Goal: Information Seeking & Learning: Learn about a topic

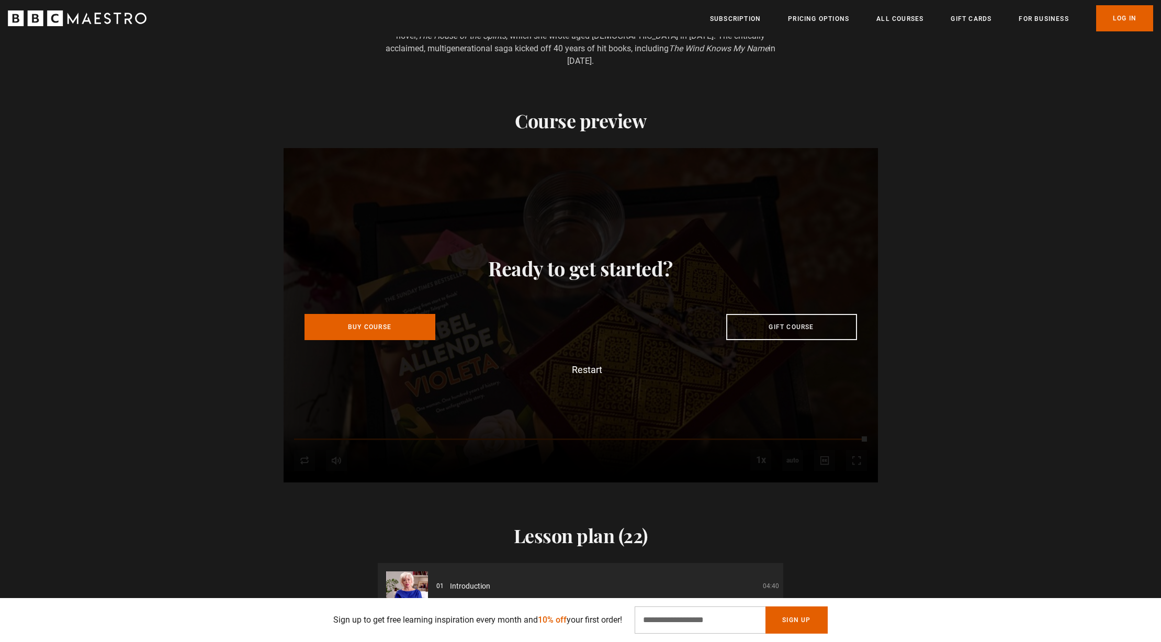
scroll to position [0, 2056]
click at [575, 365] on button "Restart" at bounding box center [580, 369] width 43 height 9
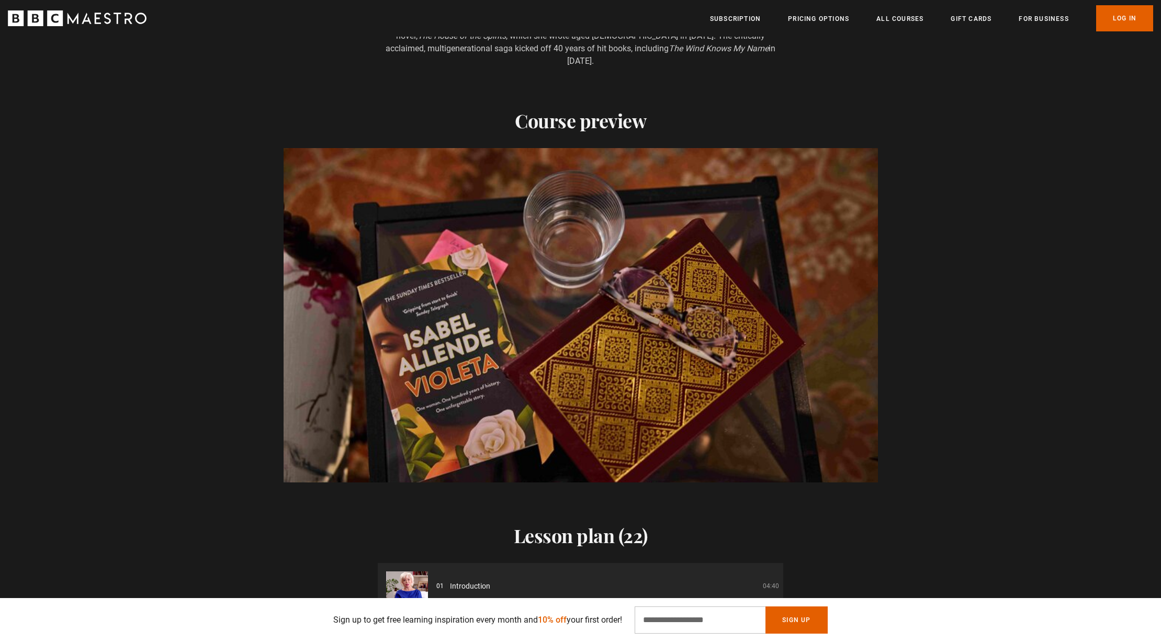
scroll to position [0, 2193]
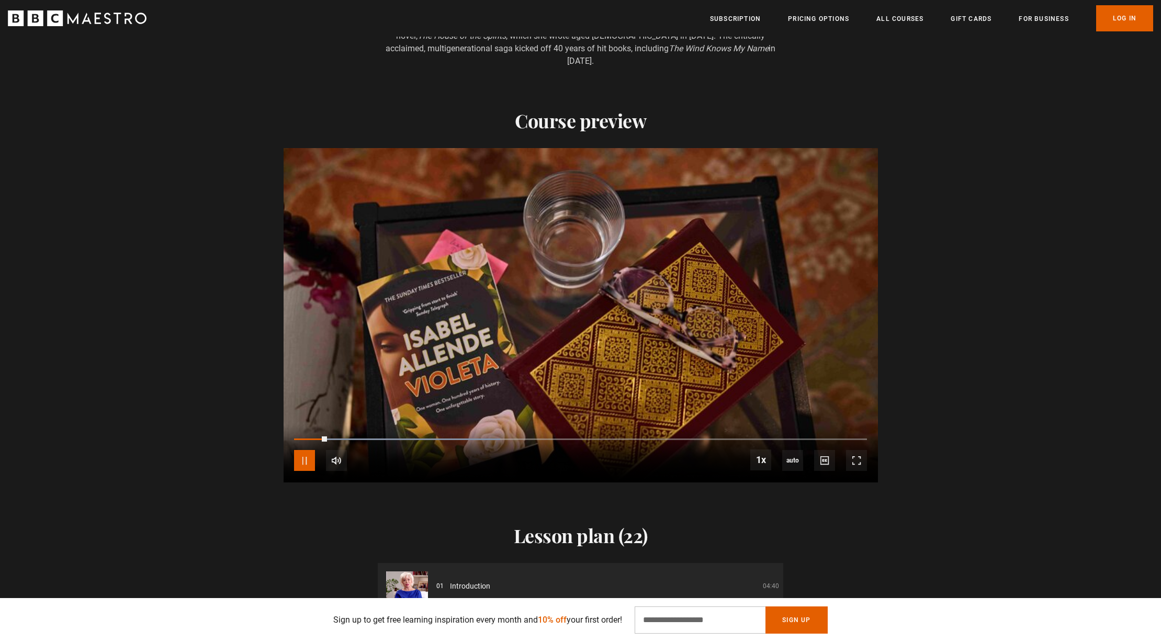
click at [301, 456] on span "Video Player" at bounding box center [304, 460] width 21 height 21
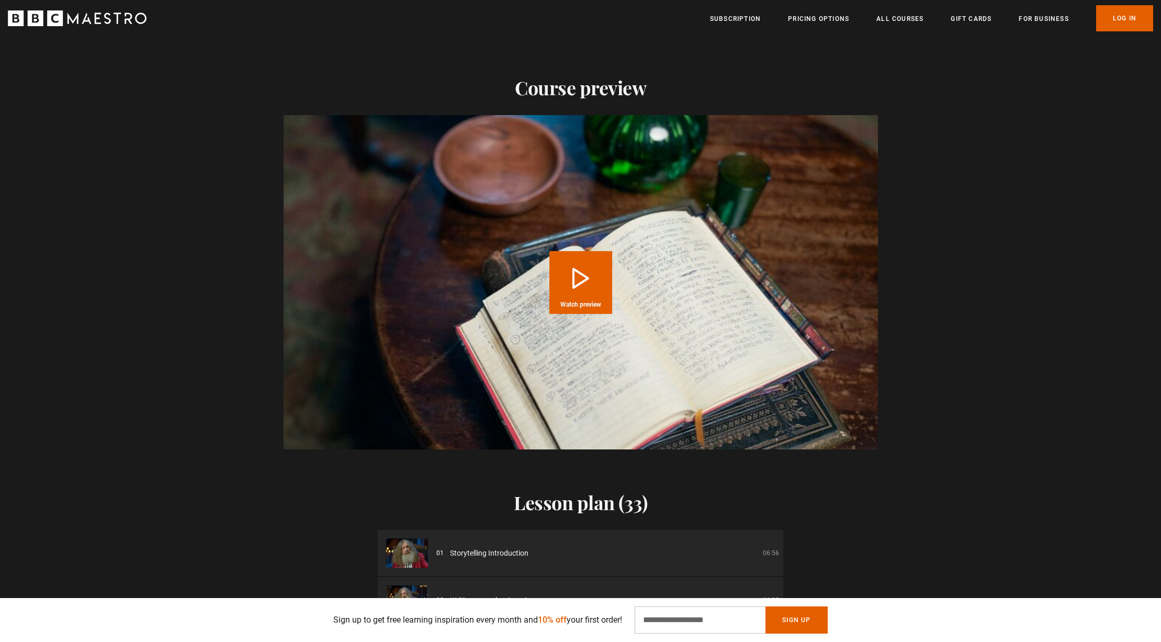
scroll to position [1196, 0]
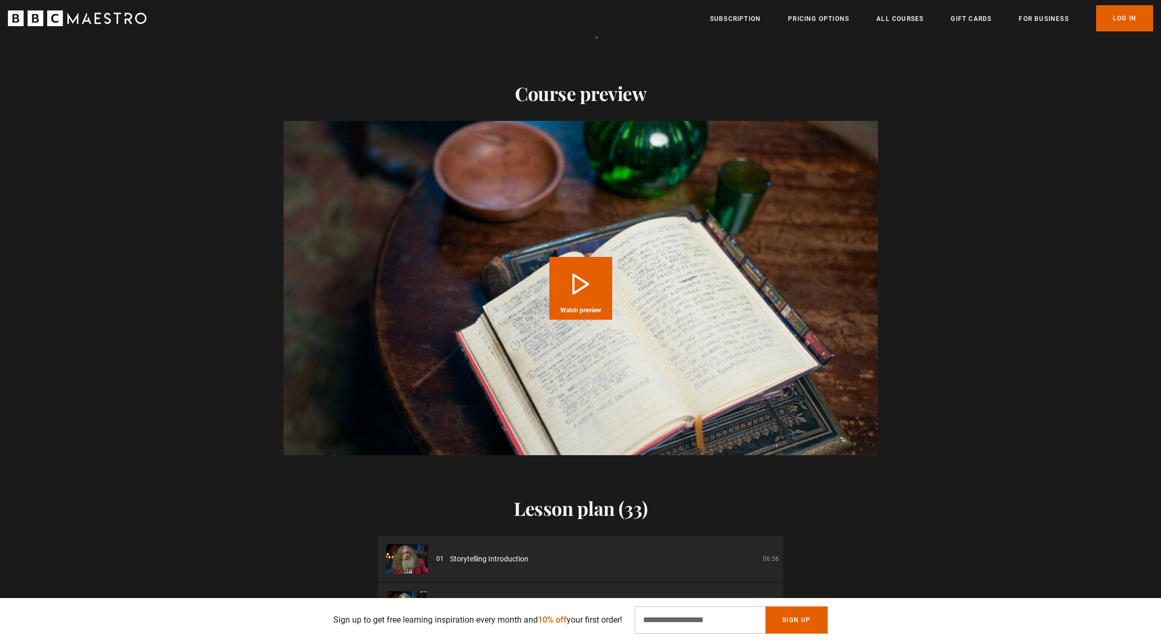
click at [714, 321] on video "Video Player" at bounding box center [580, 288] width 594 height 334
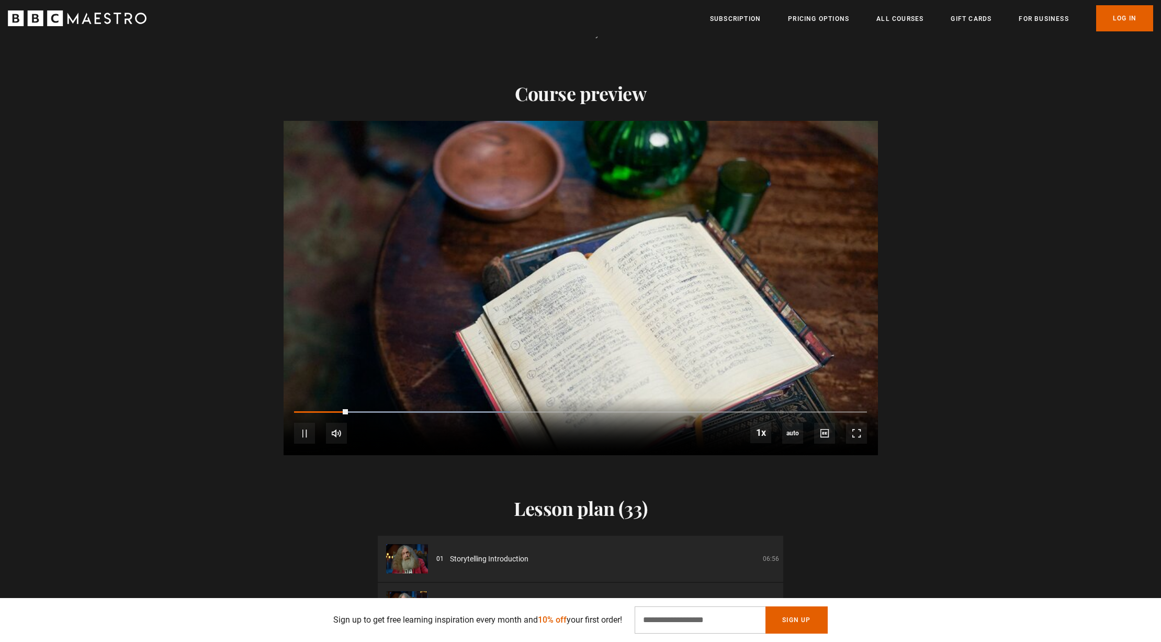
scroll to position [0, 548]
click at [621, 398] on div "10s Skip Back 10 seconds Pause 10s Skip Forward 10 seconds Loaded : 47.17% 1:29…" at bounding box center [580, 427] width 594 height 58
drag, startPoint x: 582, startPoint y: 398, endPoint x: 589, endPoint y: 398, distance: 6.8
click at [582, 411] on div "1:20" at bounding box center [583, 412] width 2 height 3
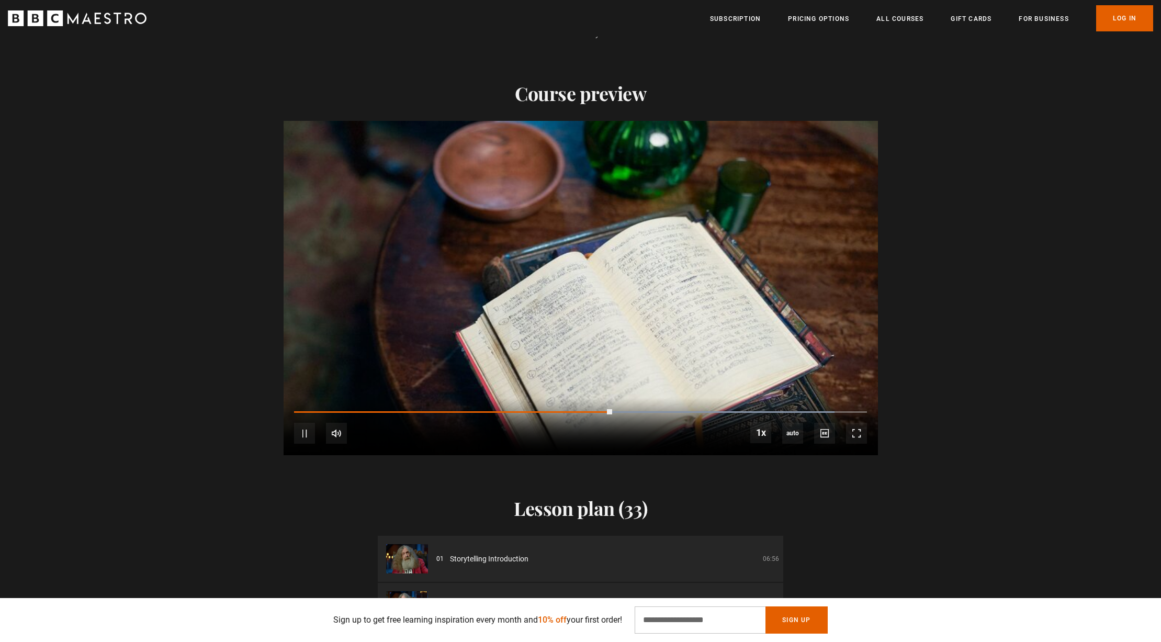
drag, startPoint x: 621, startPoint y: 398, endPoint x: 637, endPoint y: 398, distance: 15.7
click at [622, 398] on div "10s Skip Back 10 seconds Pause 10s Skip Forward 10 seconds Loaded : 94.34% 1:22…" at bounding box center [580, 427] width 594 height 58
click at [664, 398] on div "10s Skip Back 10 seconds Pause 10s Skip Forward 10 seconds Loaded : 94.34% 1:42…" at bounding box center [580, 427] width 594 height 58
click at [697, 398] on div "10s Skip Back 10 seconds Pause 10s Skip Forward 10 seconds Loaded : 94.34% 1:42…" at bounding box center [580, 427] width 594 height 58
click at [732, 398] on div "10s Skip Back 10 seconds Pause 10s Skip Forward 10 seconds Loaded : 97.48% 2:00…" at bounding box center [580, 427] width 594 height 58
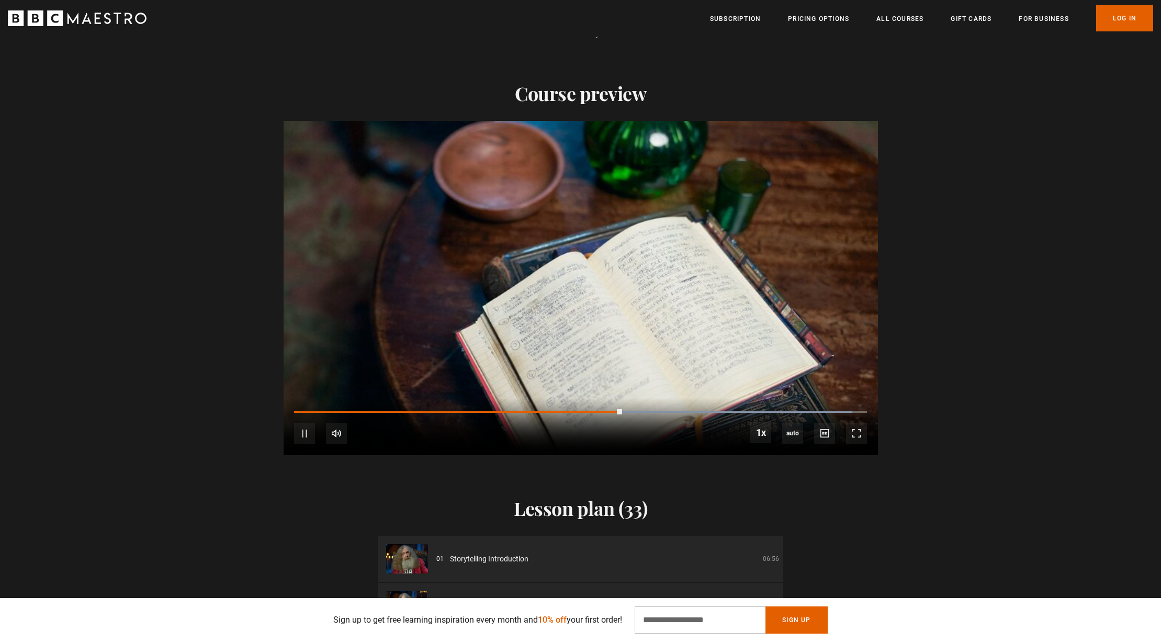
scroll to position [0, 822]
drag, startPoint x: 624, startPoint y: 397, endPoint x: 748, endPoint y: 400, distance: 124.0
click at [748, 400] on div "10s Skip Back 10 seconds Play 10s Skip Forward 10 seconds Loaded : 100.00% 2:08…" at bounding box center [580, 427] width 594 height 58
click at [302, 423] on span "Video Player" at bounding box center [304, 433] width 21 height 21
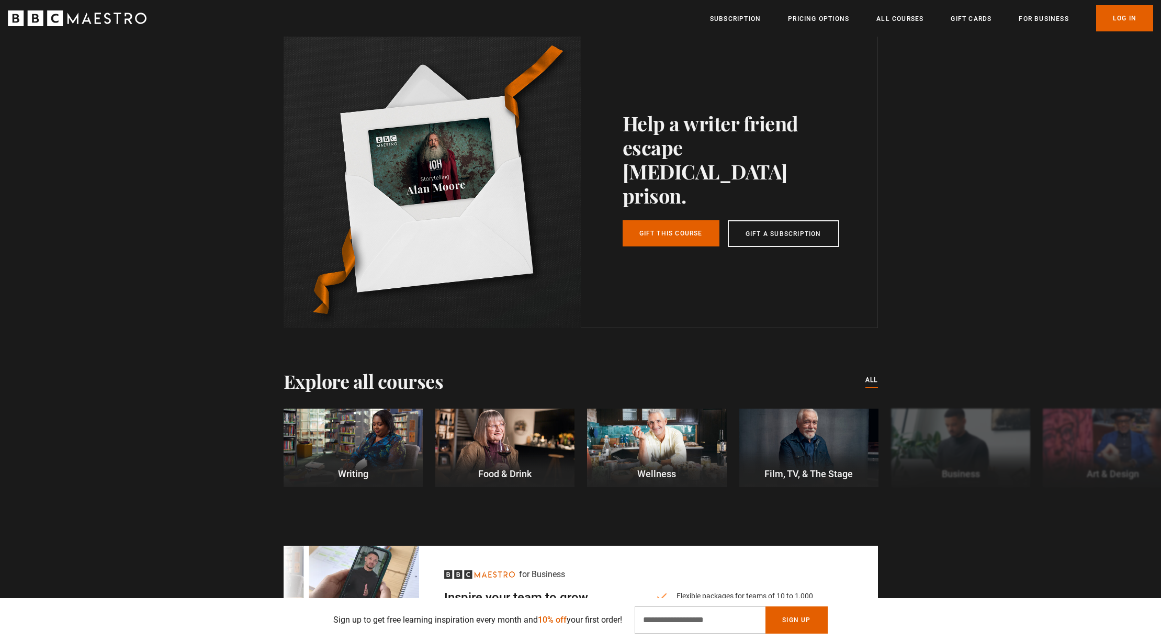
scroll to position [2832, 0]
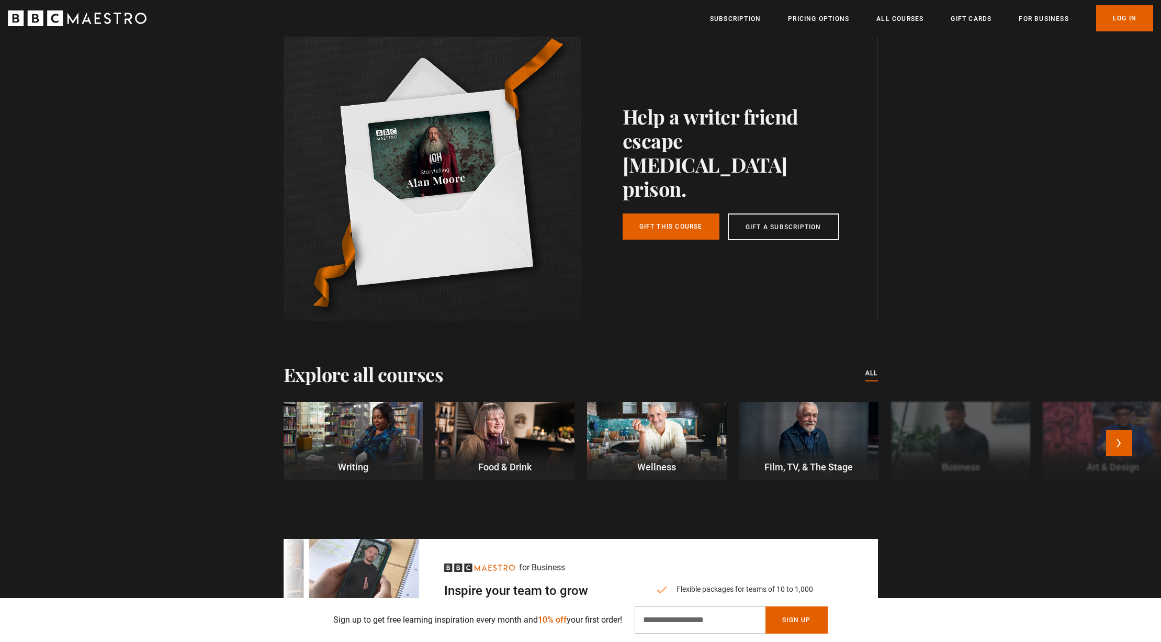
click at [383, 428] on div at bounding box center [352, 441] width 139 height 78
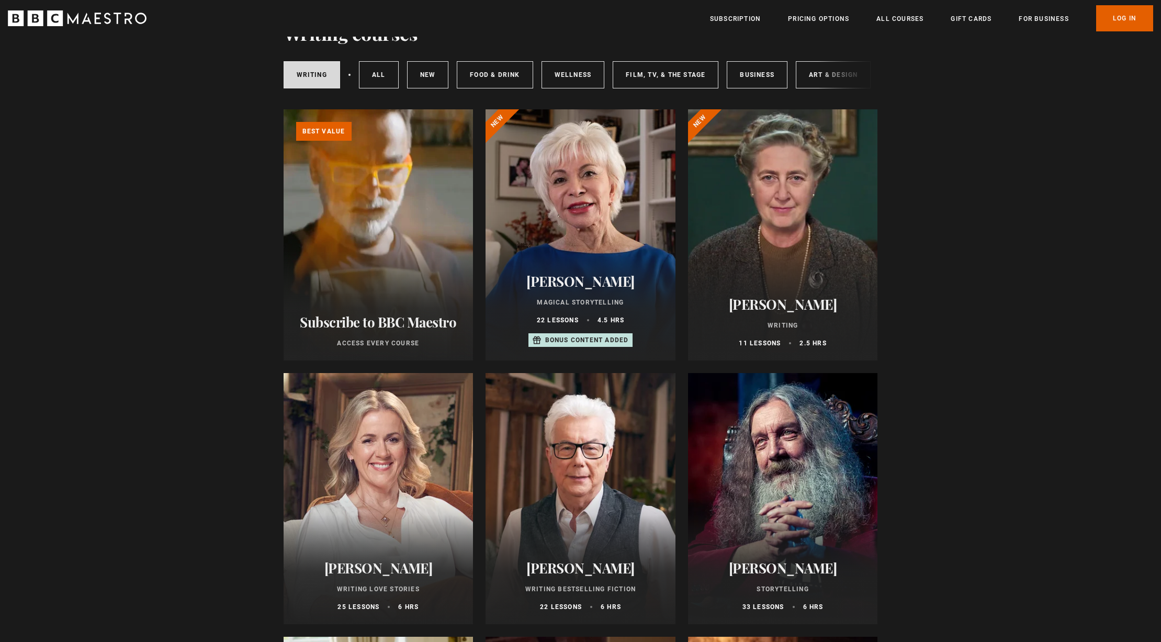
scroll to position [64, 0]
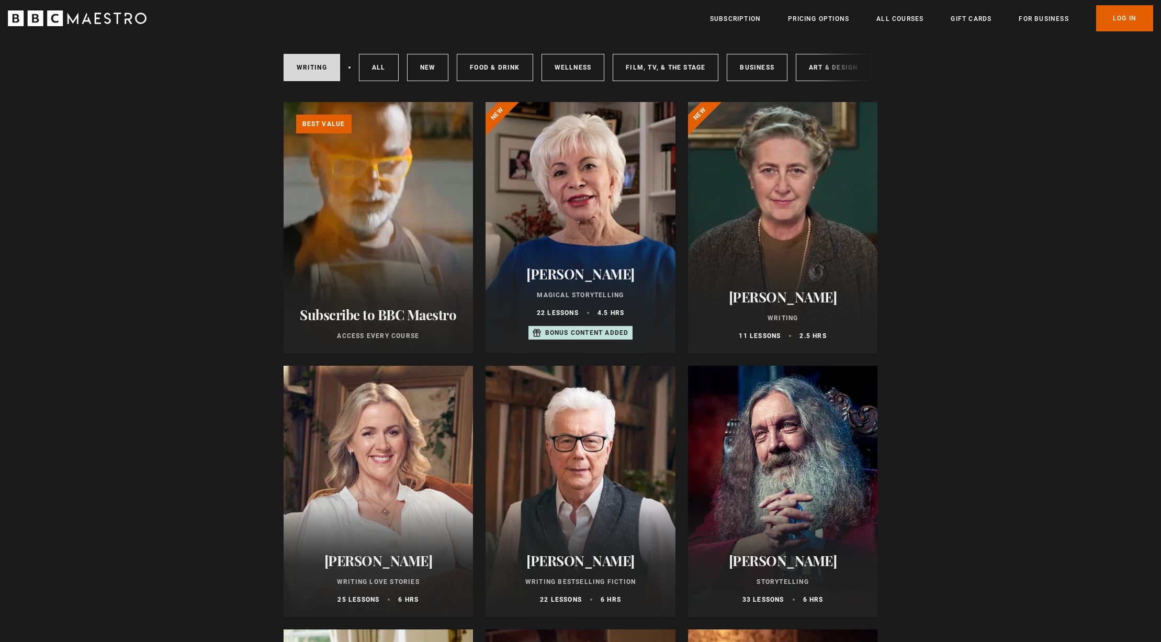
click at [606, 220] on div at bounding box center [580, 227] width 190 height 251
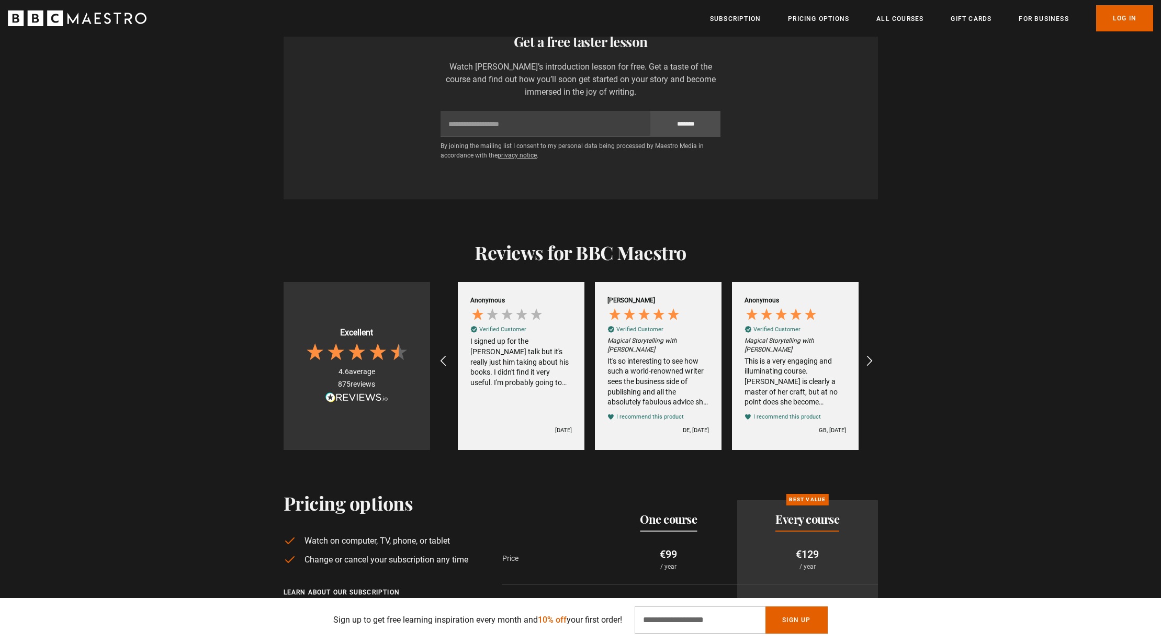
scroll to position [0, 548]
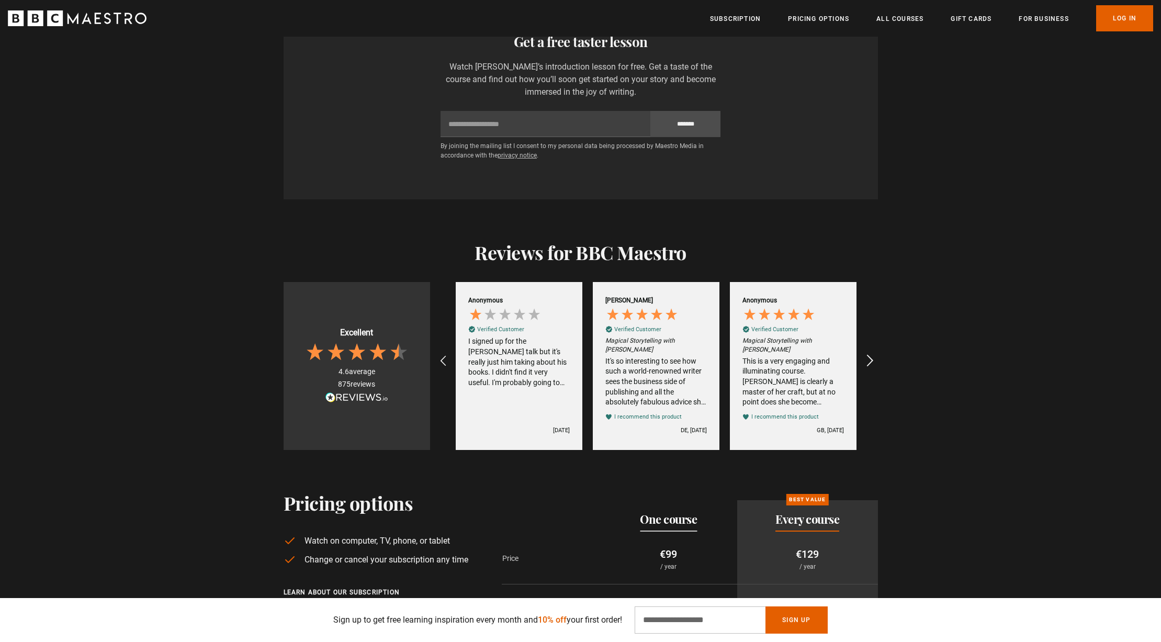
click at [872, 355] on icon "REVIEWS.io Carousel Scroll Right" at bounding box center [869, 361] width 15 height 15
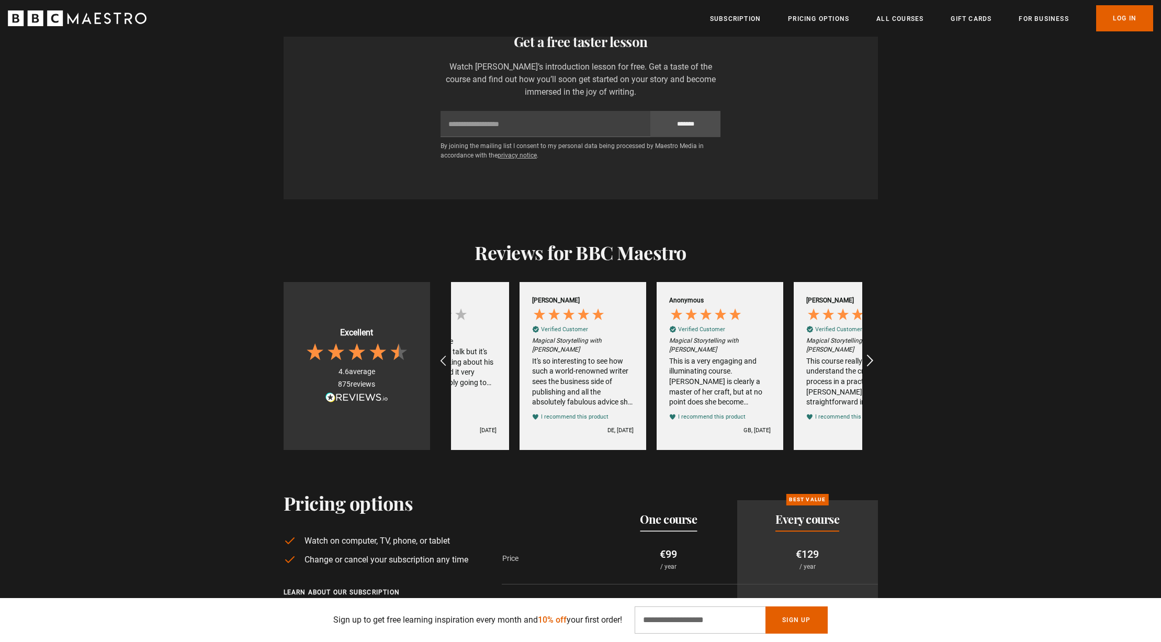
scroll to position [0, 685]
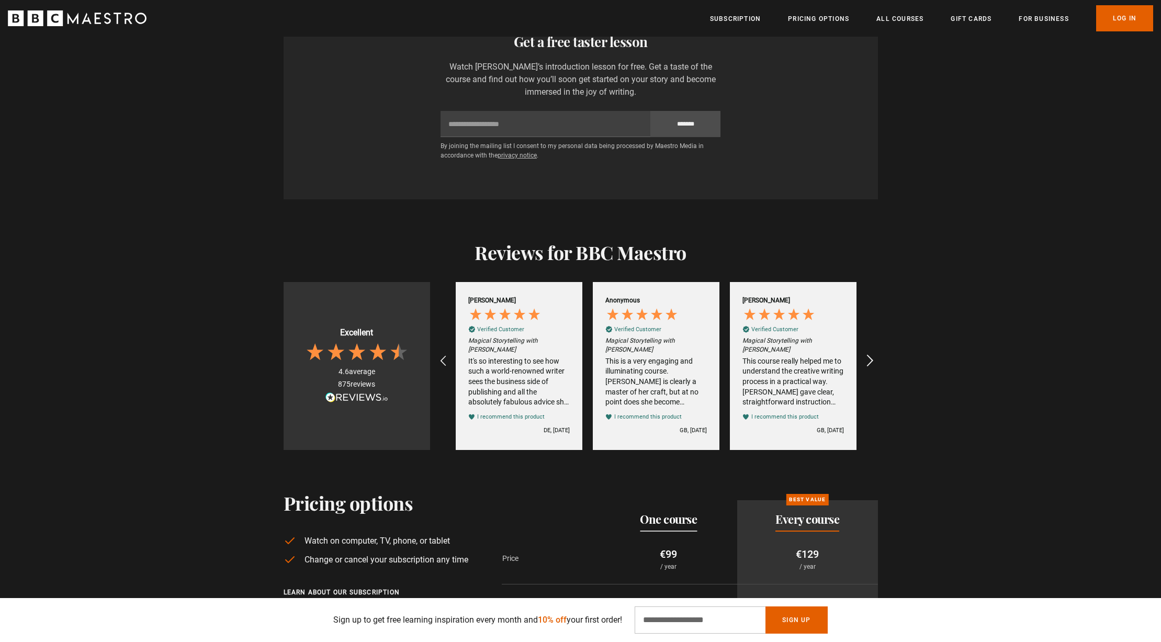
click at [872, 355] on icon "REVIEWS.io Carousel Scroll Right" at bounding box center [869, 361] width 15 height 15
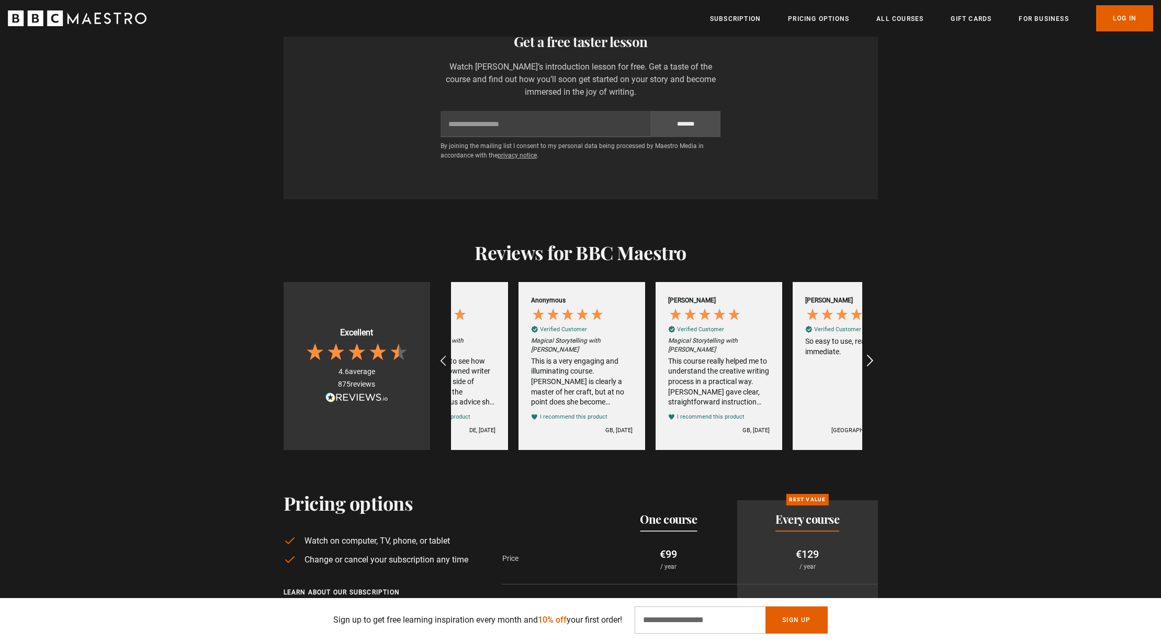
scroll to position [0, 822]
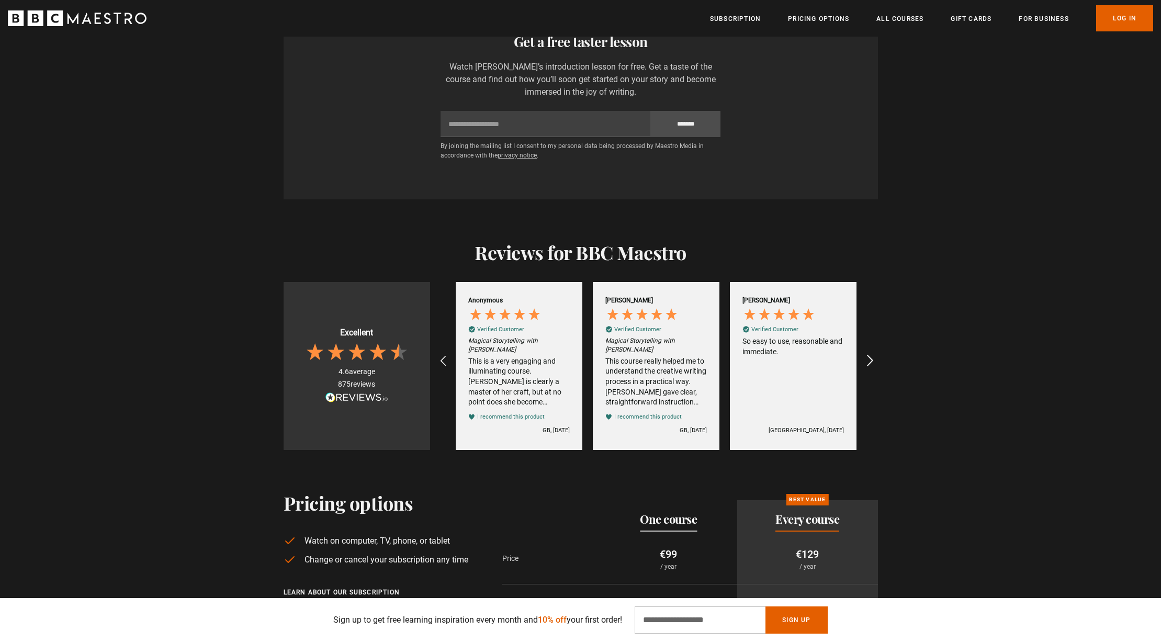
click at [872, 355] on icon "REVIEWS.io Carousel Scroll Right" at bounding box center [869, 361] width 15 height 15
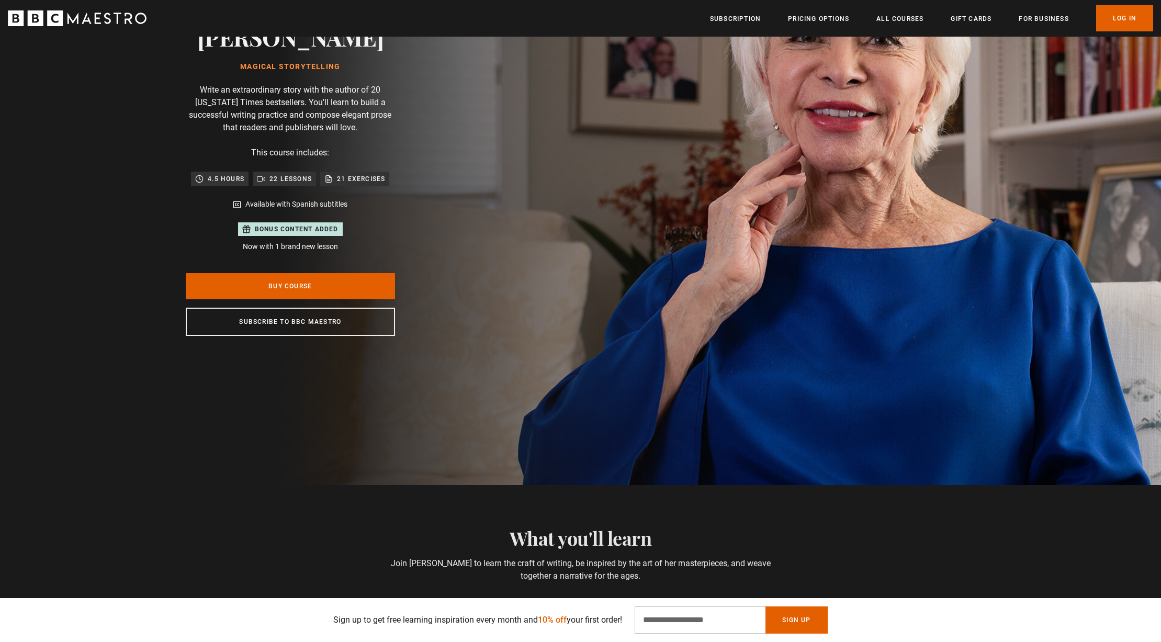
scroll to position [0, 0]
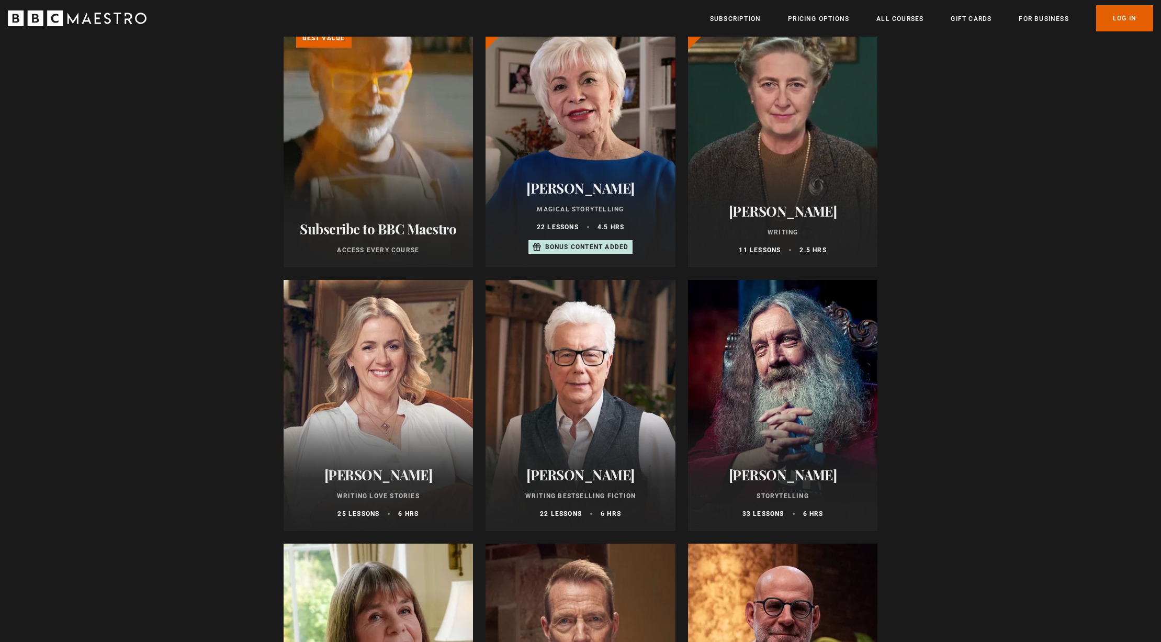
scroll to position [195, 0]
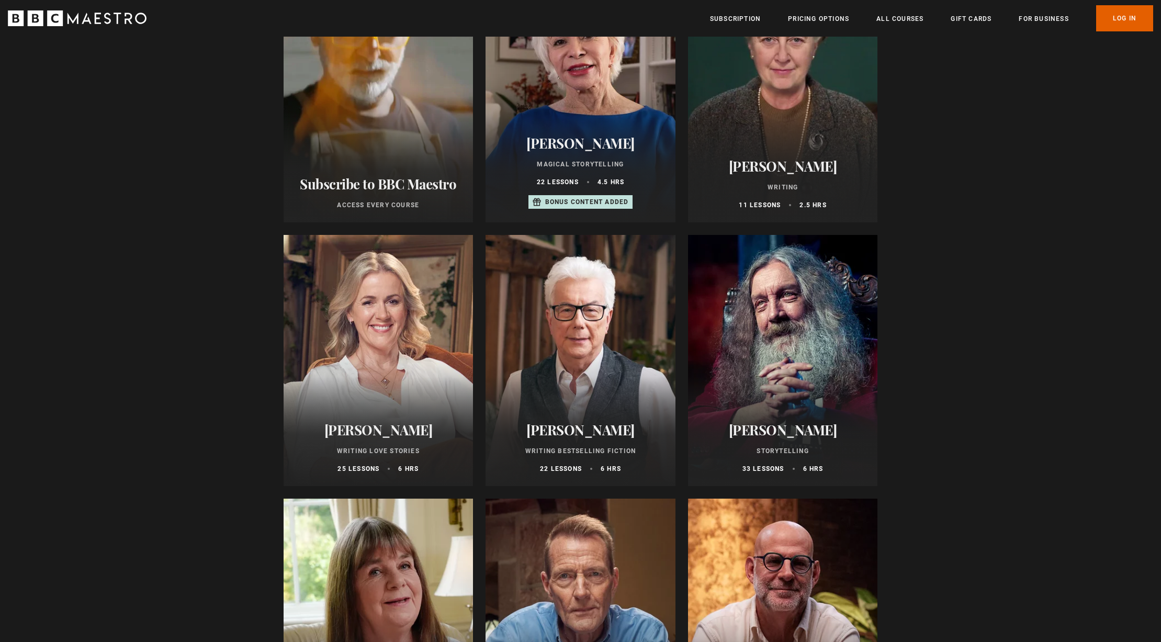
click at [861, 352] on div at bounding box center [783, 360] width 190 height 251
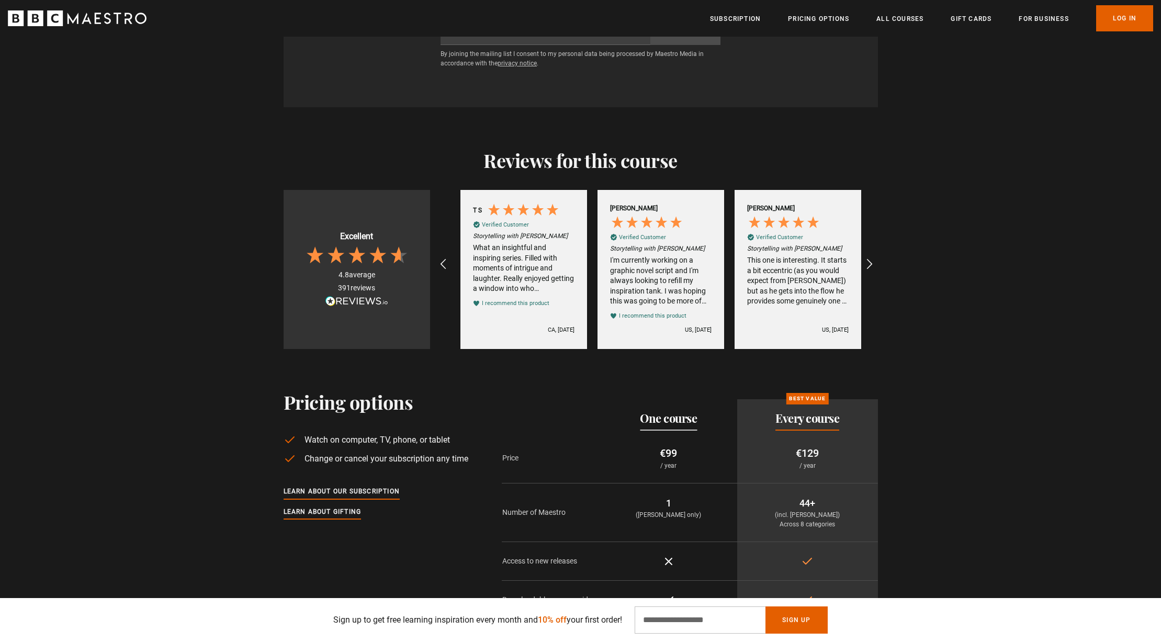
scroll to position [0, 137]
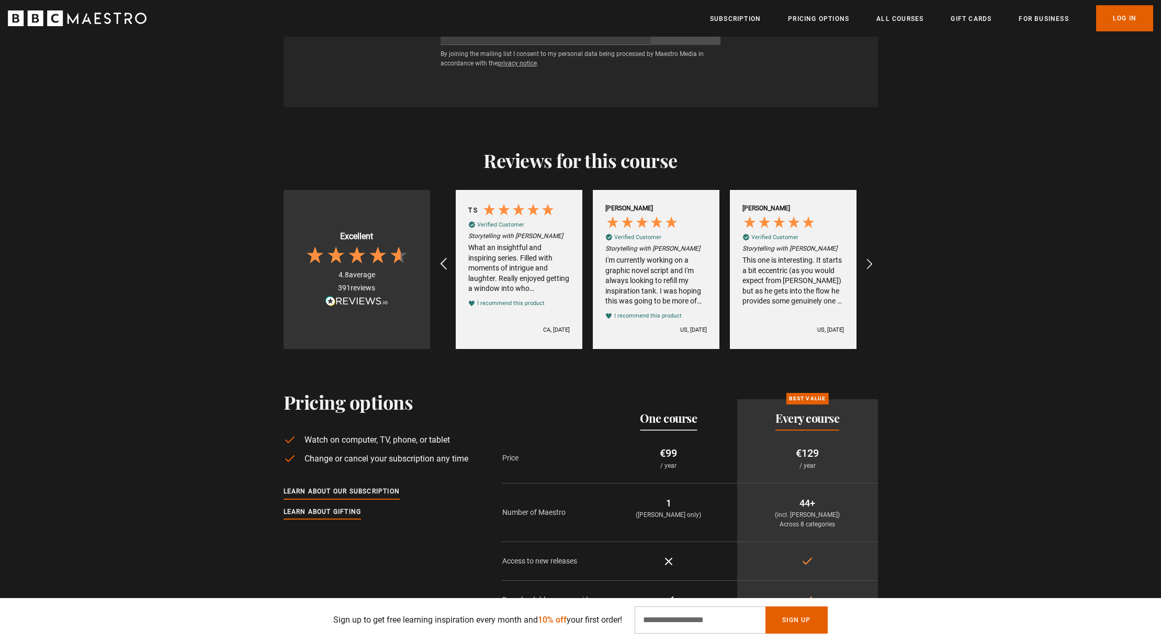
click at [441, 257] on icon "REVIEWS.io Carousel Scroll Left" at bounding box center [443, 264] width 15 height 15
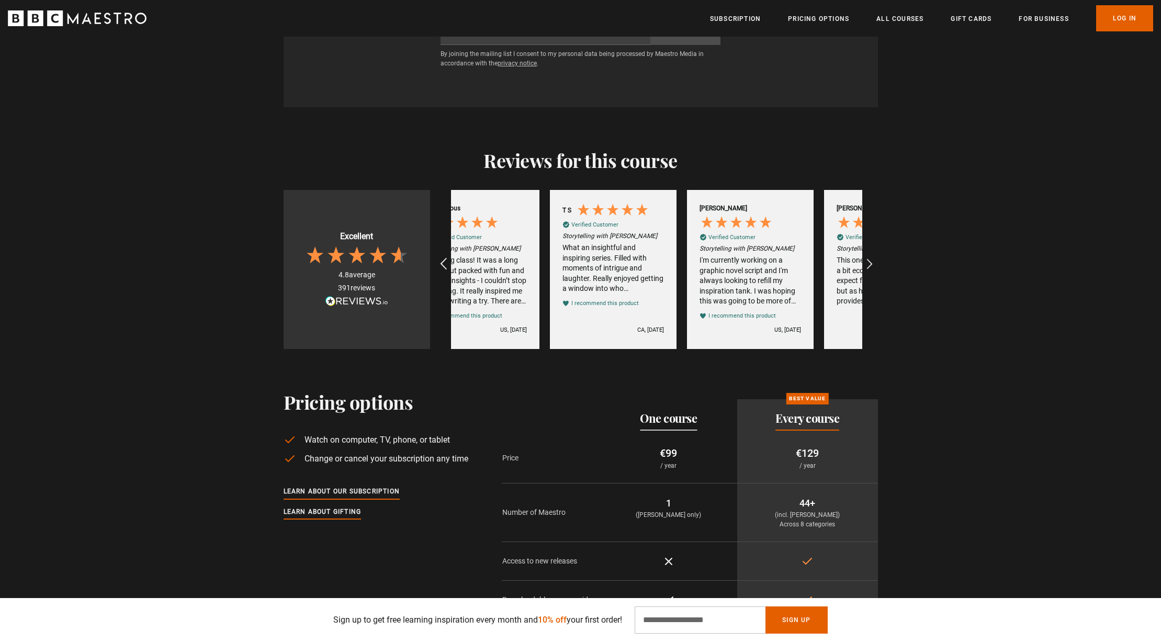
scroll to position [0, 0]
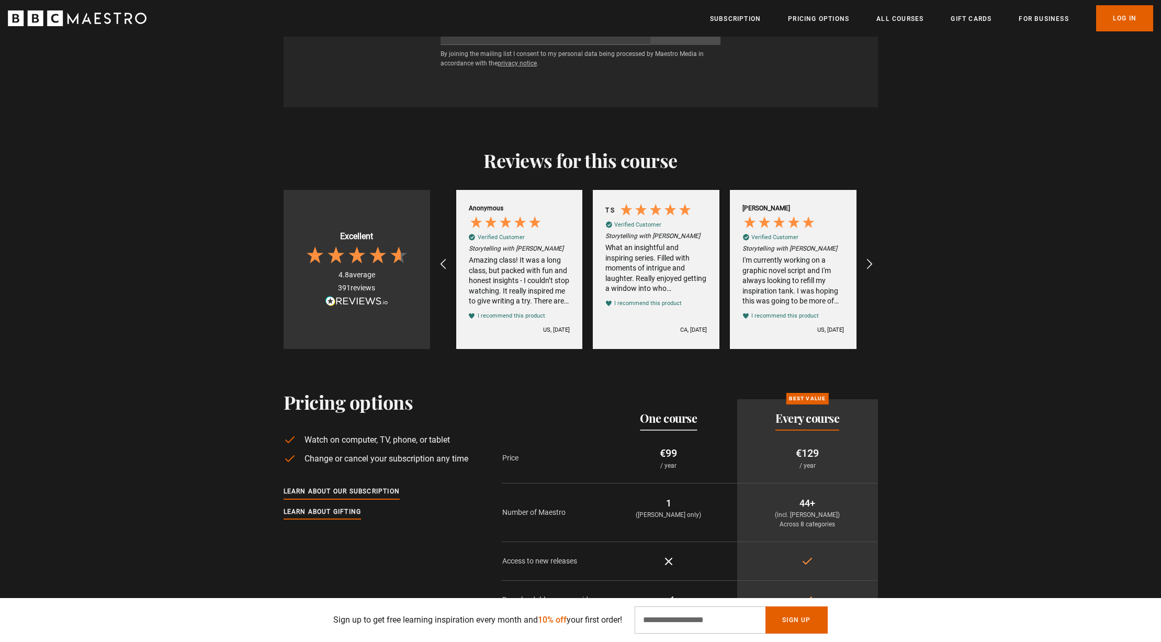
click at [540, 290] on div "Amazing class! It was a long class, but packed with fun and honest insights - I…" at bounding box center [519, 280] width 101 height 51
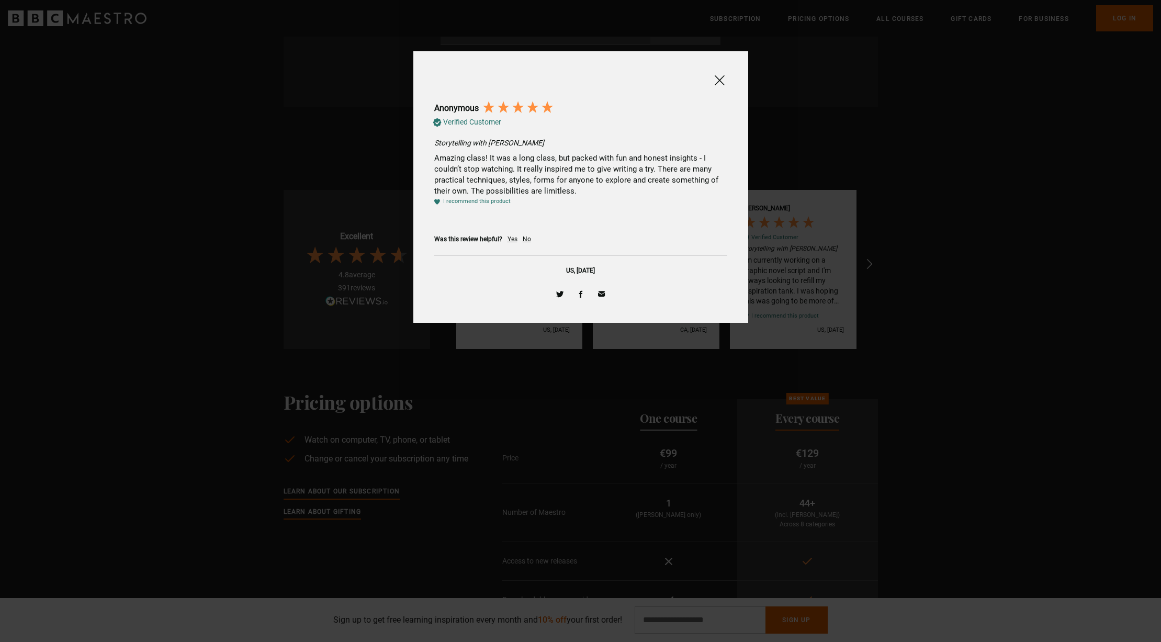
click at [720, 80] on span at bounding box center [719, 80] width 13 height 13
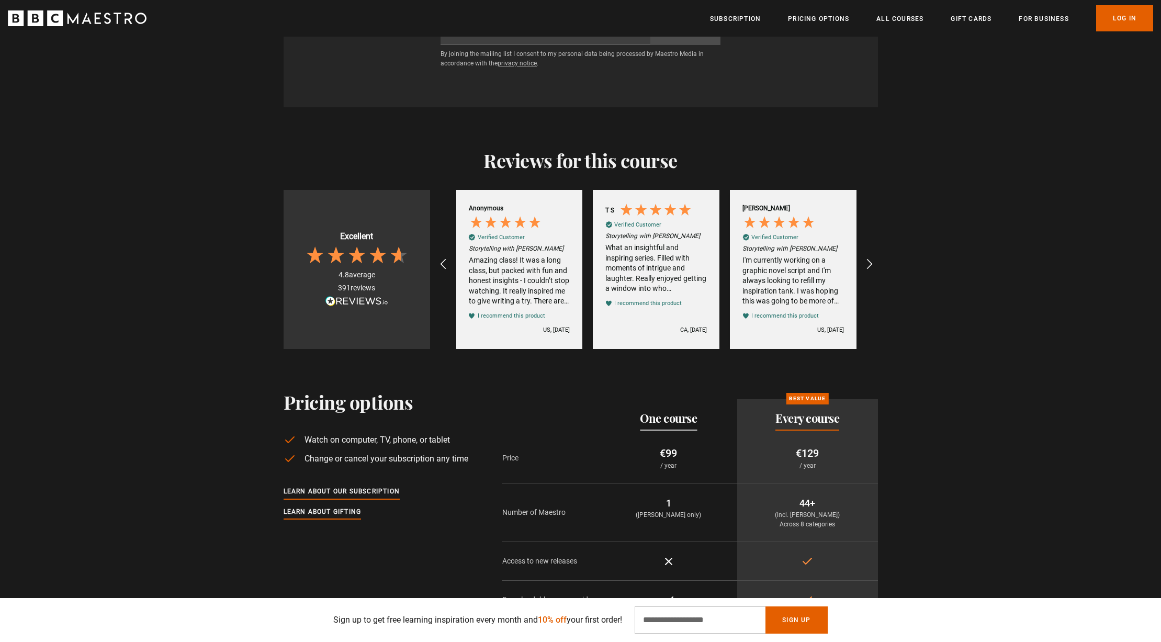
click at [663, 270] on div "What an insightful and inspiring series. Filled with moments of intrigue and la…" at bounding box center [655, 268] width 101 height 51
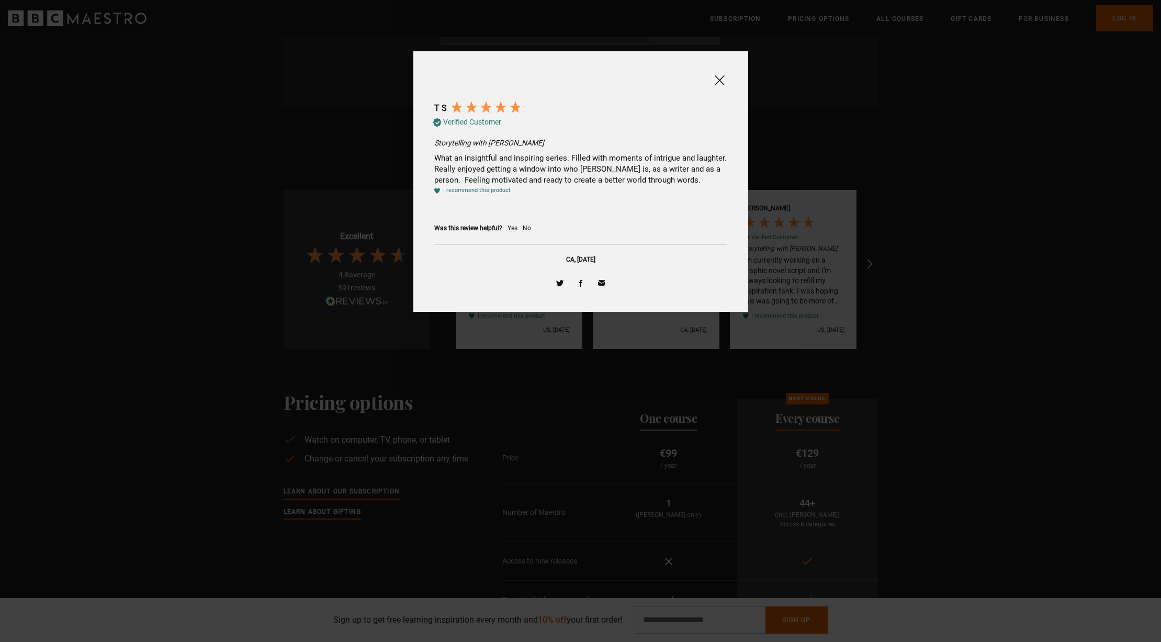
scroll to position [2102, 0]
click at [710, 81] on div at bounding box center [580, 80] width 293 height 17
click at [718, 78] on span at bounding box center [719, 80] width 13 height 13
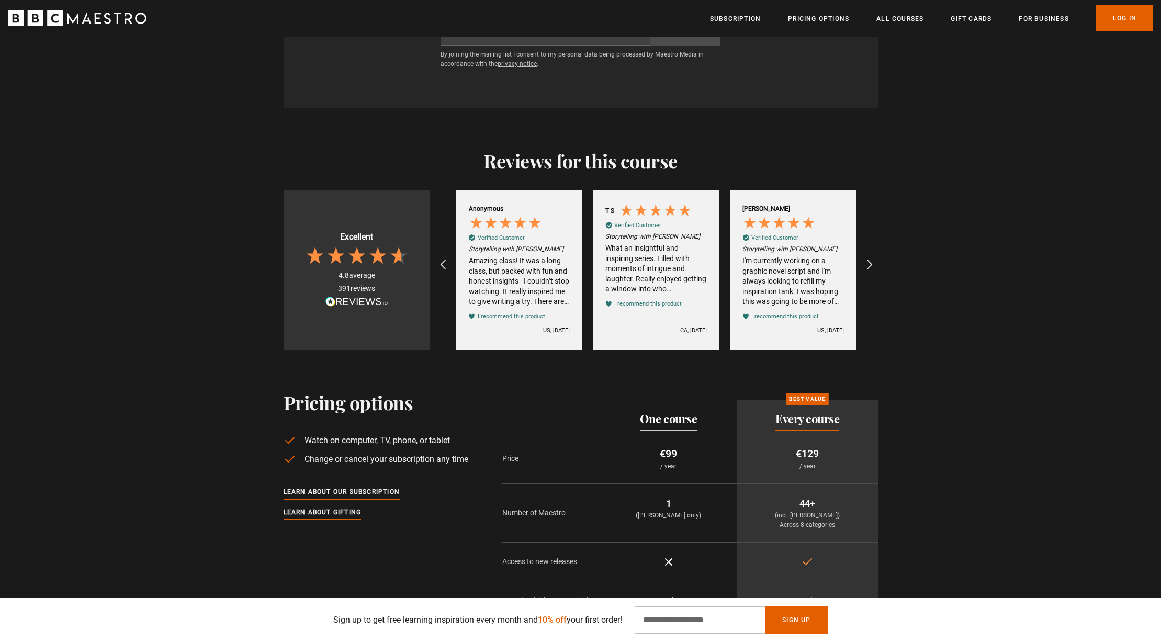
click at [805, 273] on div "I'm currently working on a graphic novel script and I'm always looking to refil…" at bounding box center [792, 281] width 101 height 51
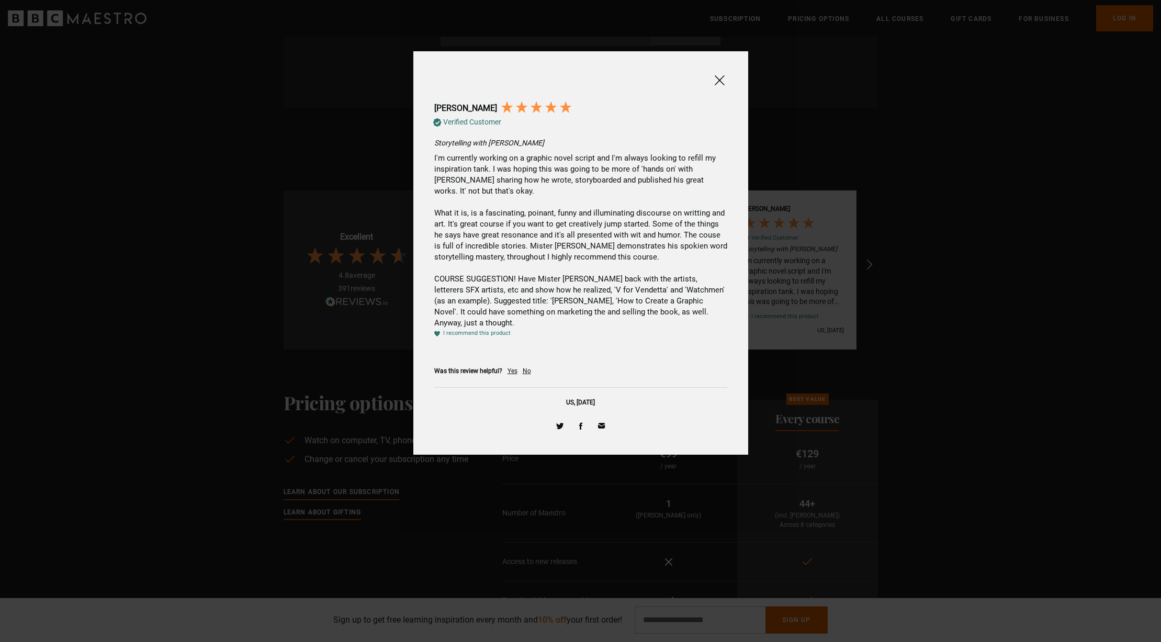
click at [723, 78] on span at bounding box center [719, 80] width 13 height 13
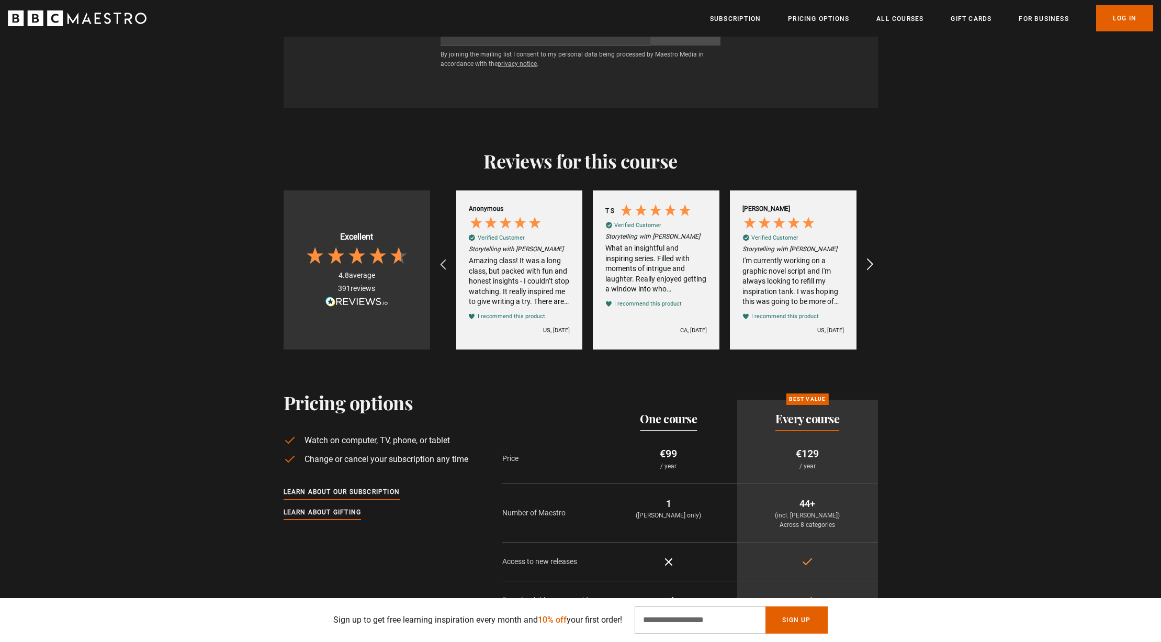
click at [871, 257] on icon "REVIEWS.io Carousel Scroll Right" at bounding box center [869, 264] width 15 height 15
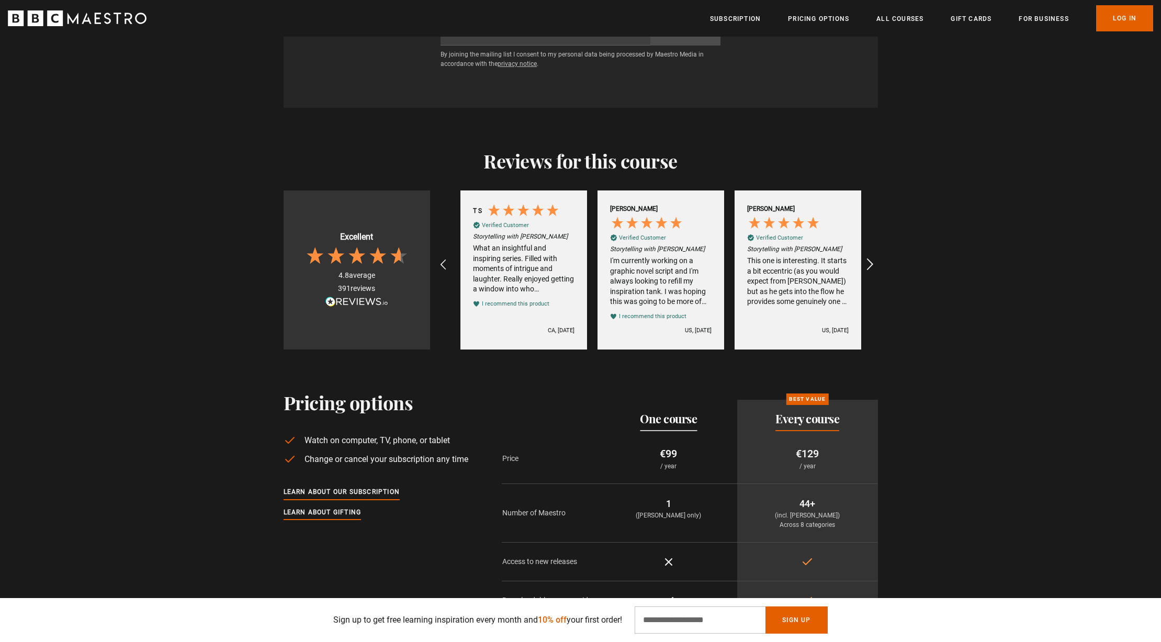
scroll to position [0, 137]
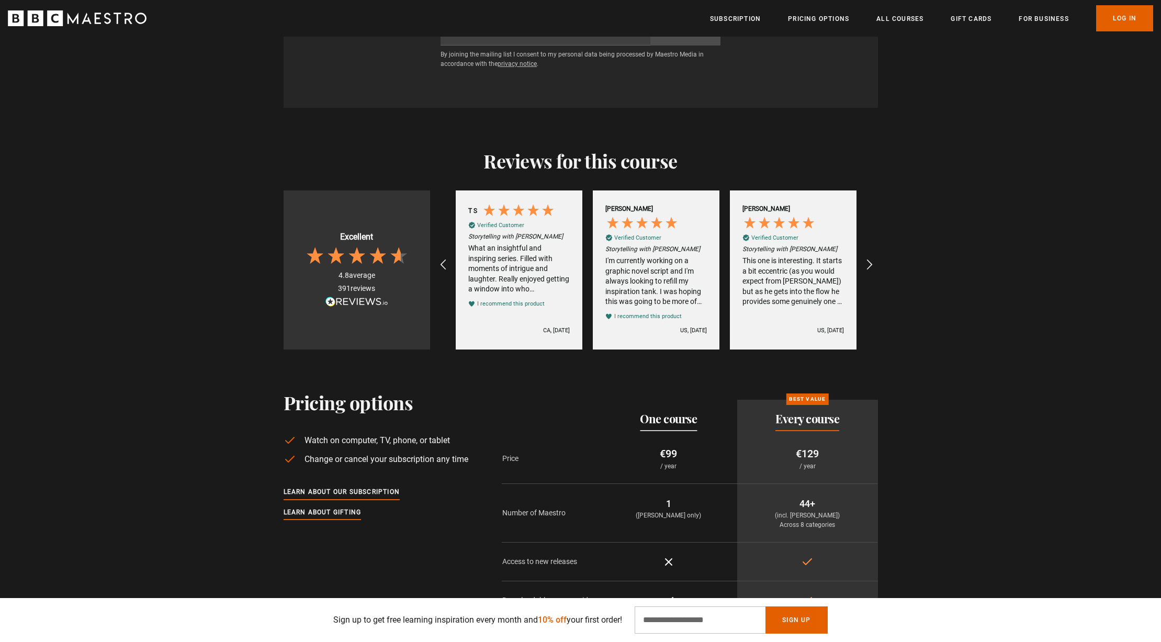
click at [824, 269] on div "This one is interesting. It starts a bit eccentric (as you would expect from Mo…" at bounding box center [792, 281] width 101 height 51
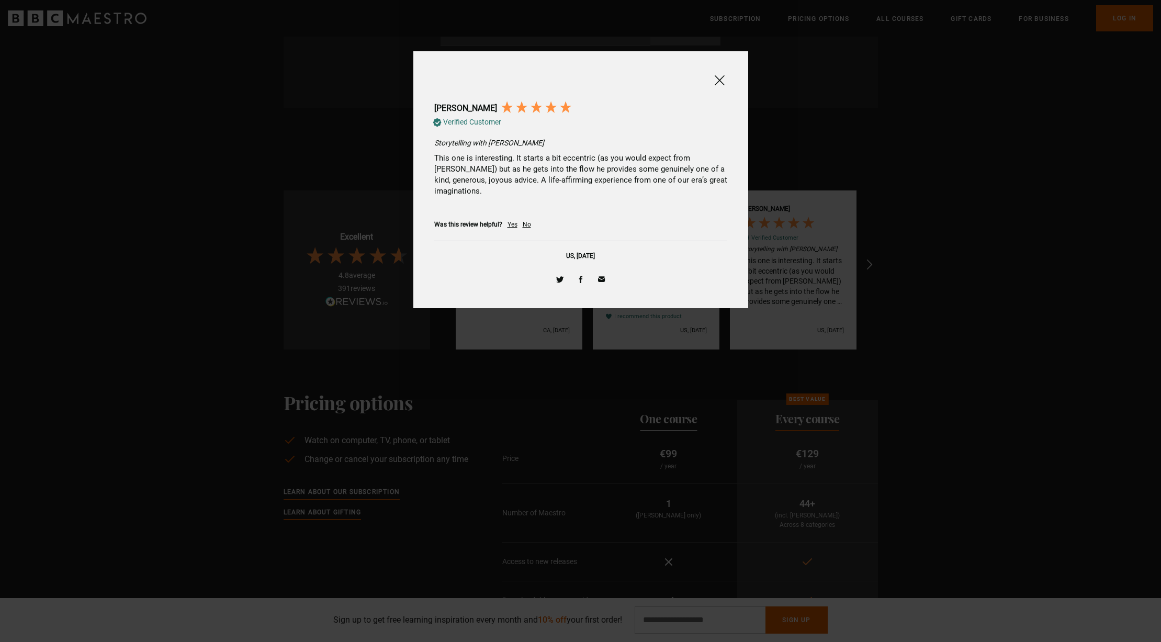
click at [719, 80] on span at bounding box center [719, 80] width 13 height 13
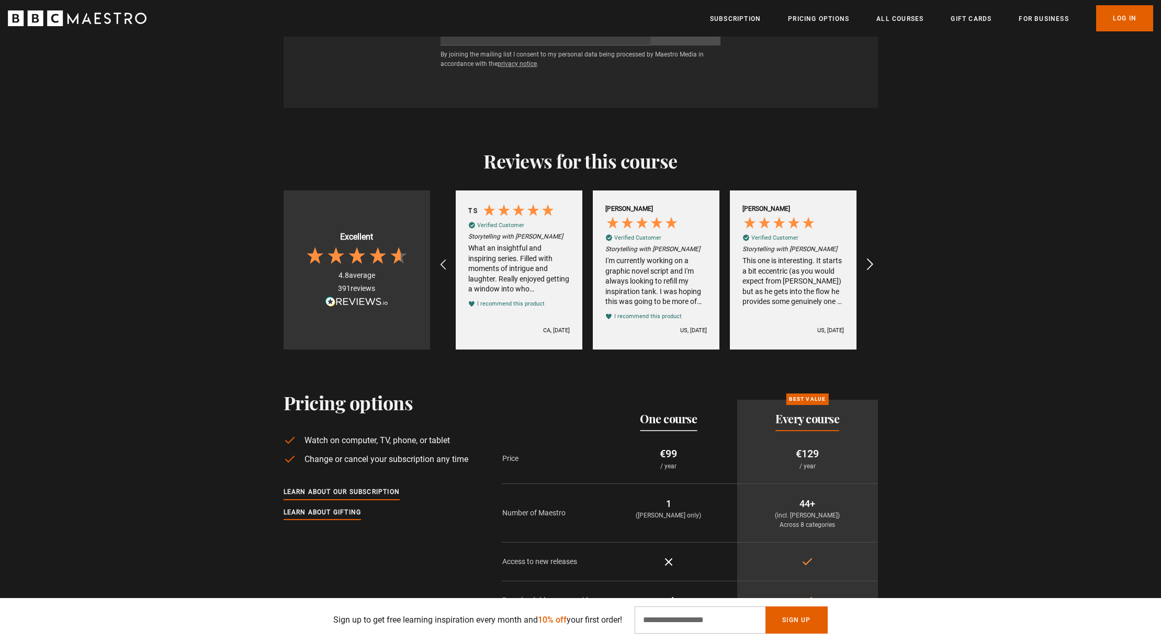
click at [870, 257] on icon "REVIEWS.io Carousel Scroll Right" at bounding box center [869, 264] width 15 height 15
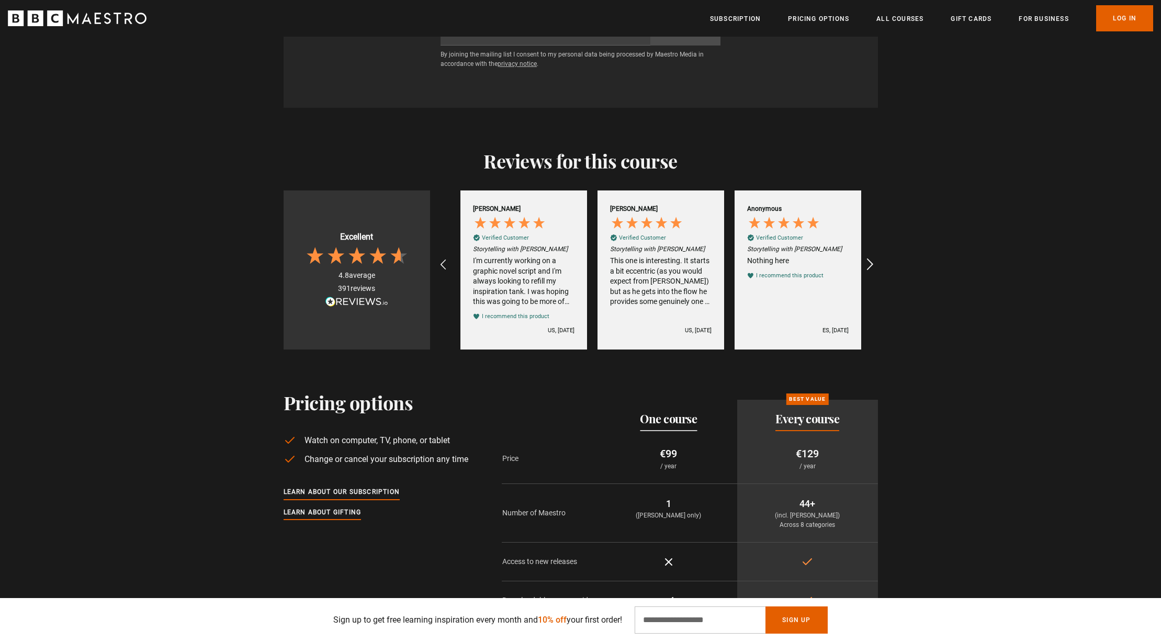
scroll to position [0, 274]
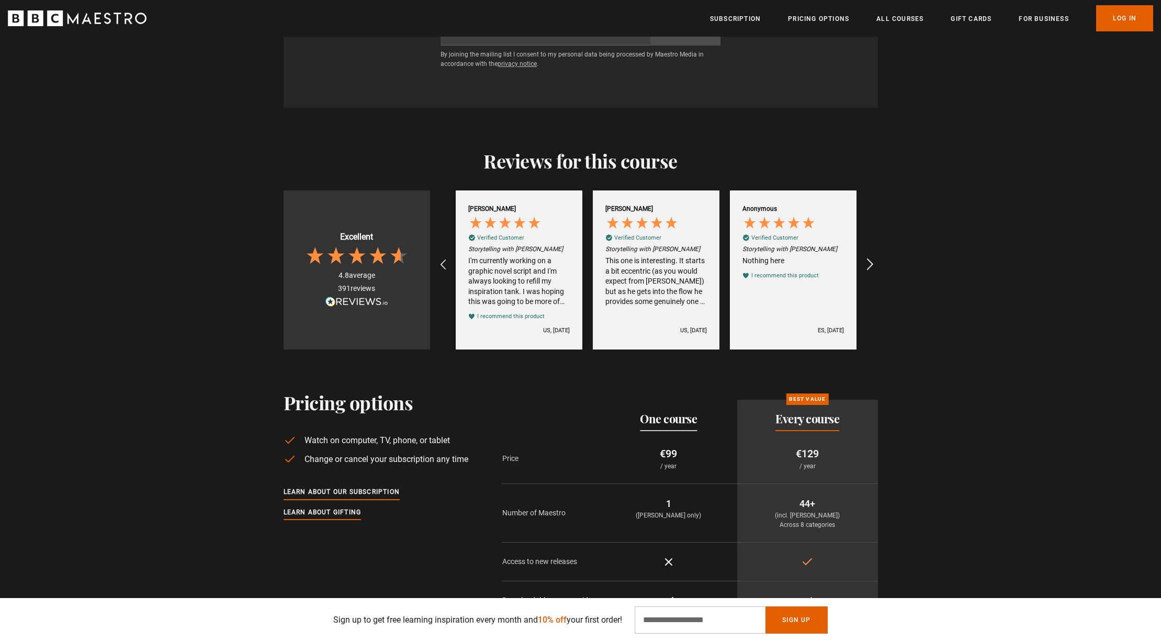
click at [867, 257] on icon "REVIEWS.io Carousel Scroll Right" at bounding box center [869, 264] width 15 height 15
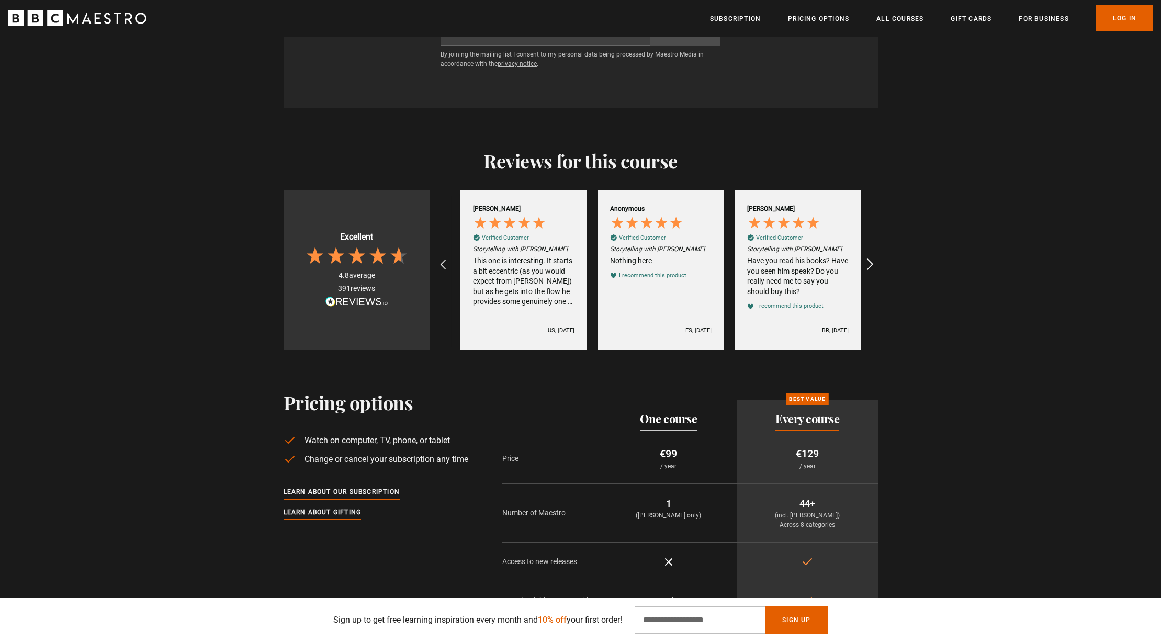
scroll to position [0, 411]
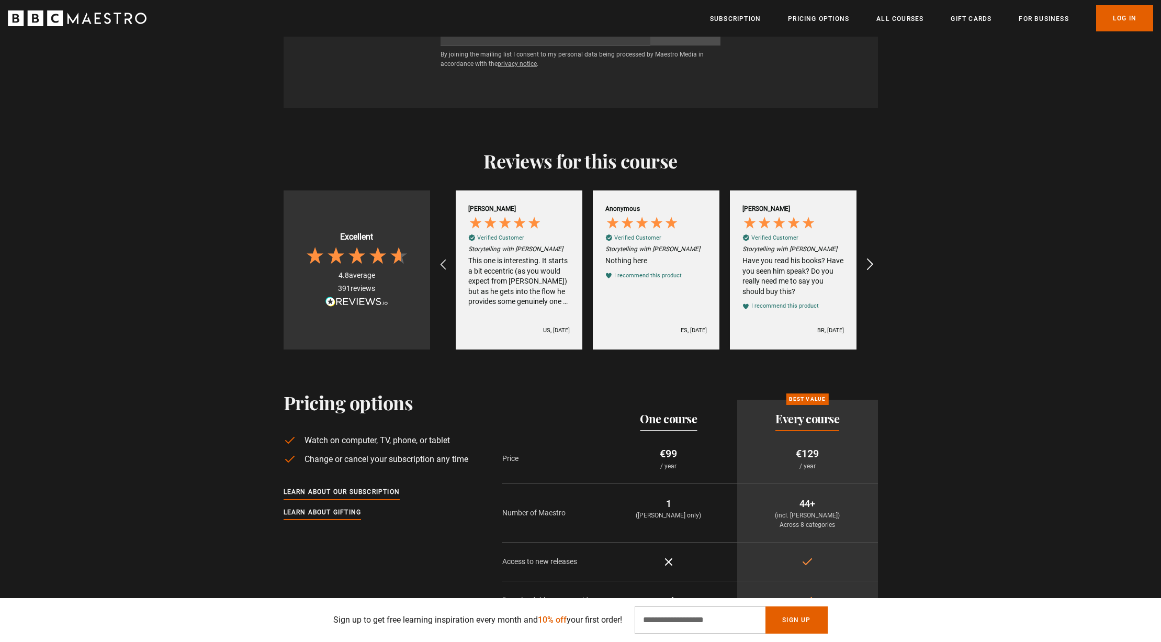
click at [867, 257] on icon "REVIEWS.io Carousel Scroll Right" at bounding box center [869, 264] width 15 height 15
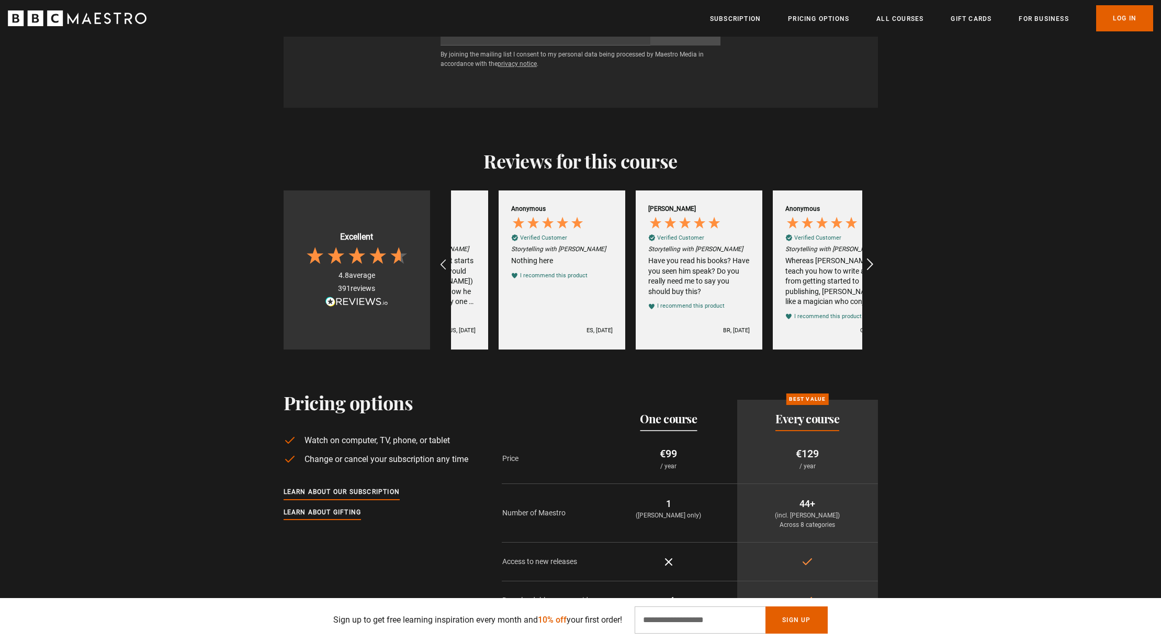
scroll to position [0, 548]
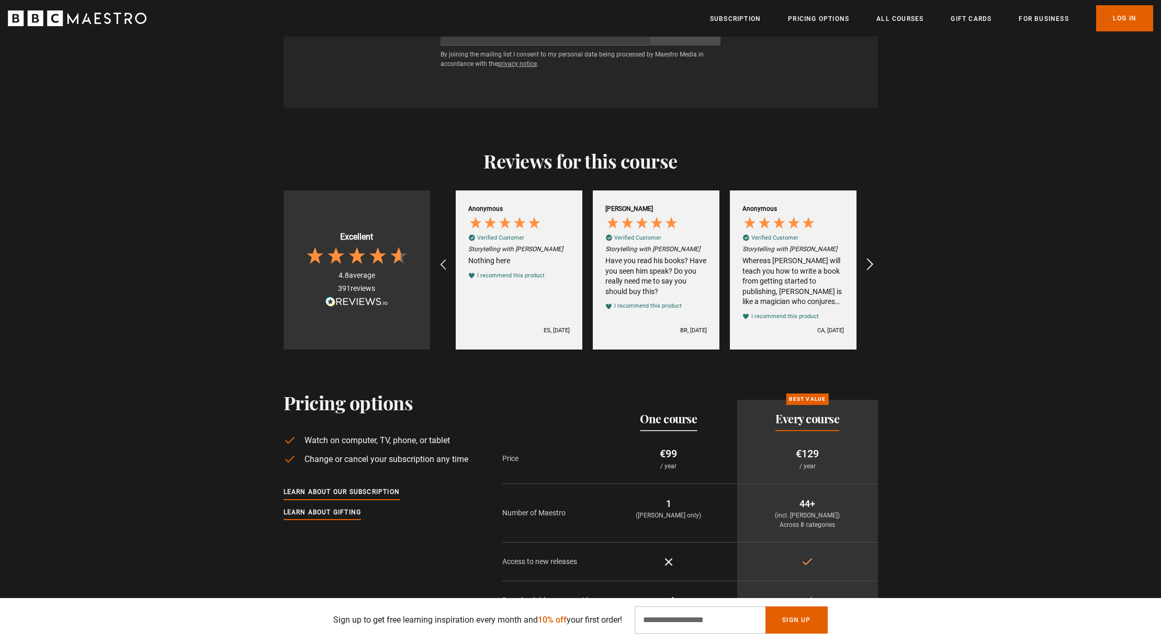
click at [867, 257] on icon "REVIEWS.io Carousel Scroll Right" at bounding box center [869, 264] width 15 height 15
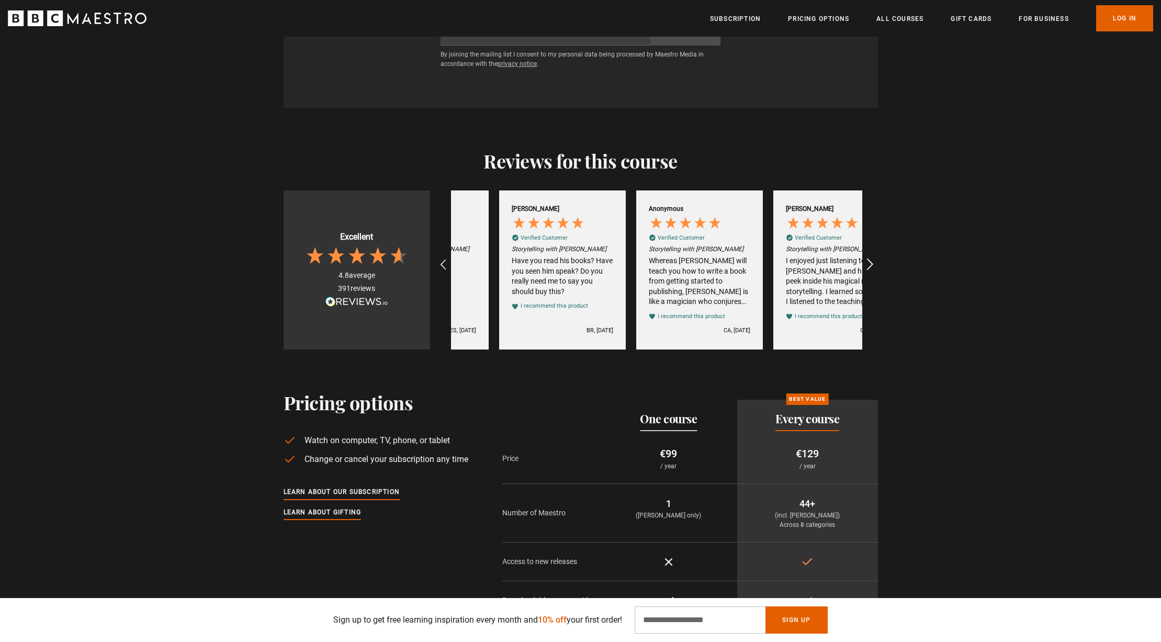
scroll to position [0, 685]
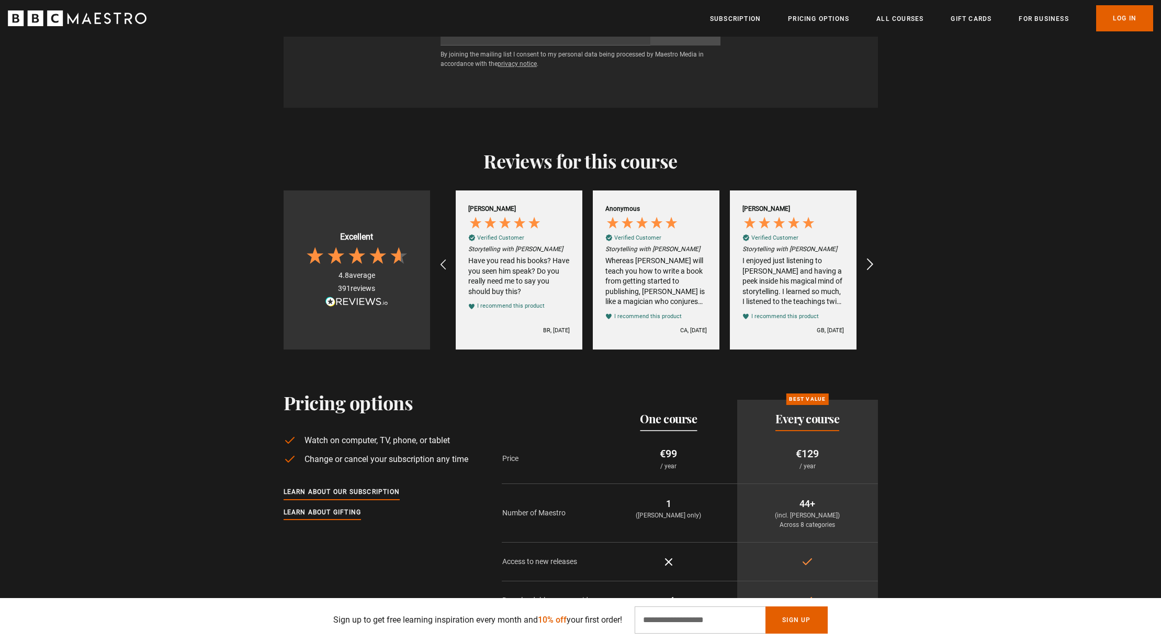
click at [867, 257] on icon "REVIEWS.io Carousel Scroll Right" at bounding box center [869, 264] width 15 height 15
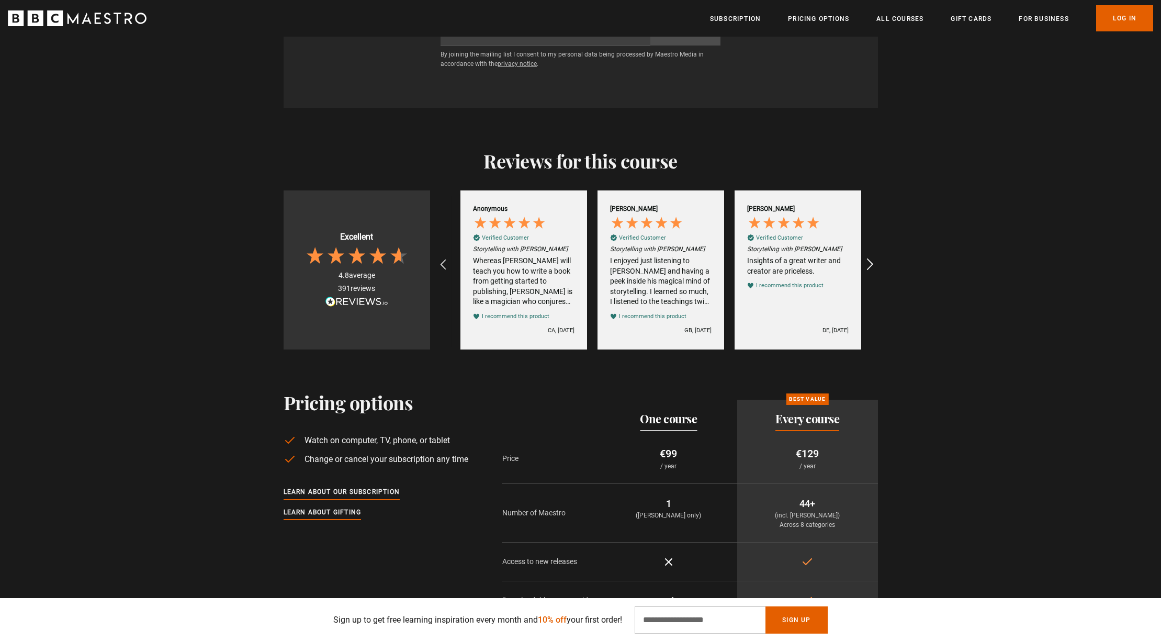
scroll to position [0, 822]
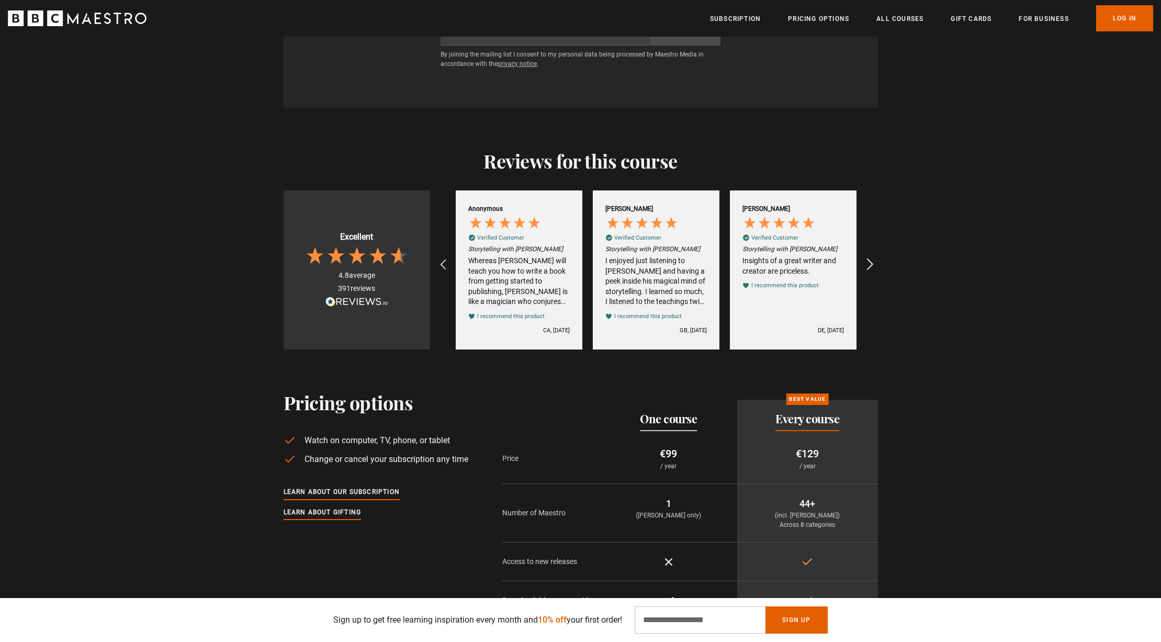
click at [867, 257] on icon "REVIEWS.io Carousel Scroll Right" at bounding box center [869, 264] width 15 height 15
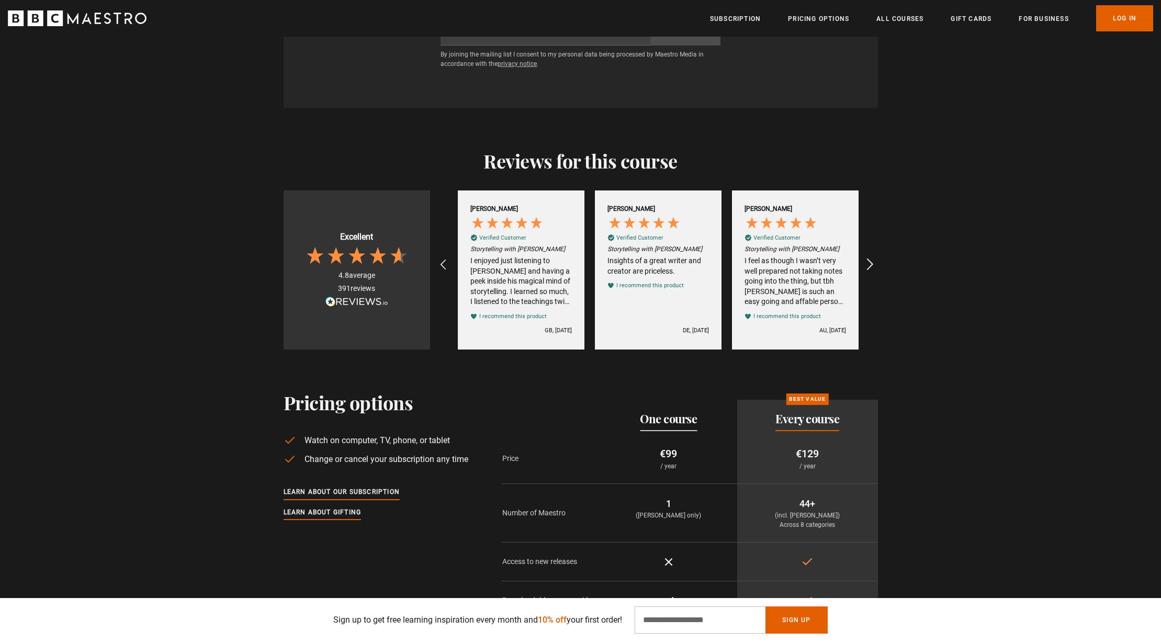
scroll to position [0, 959]
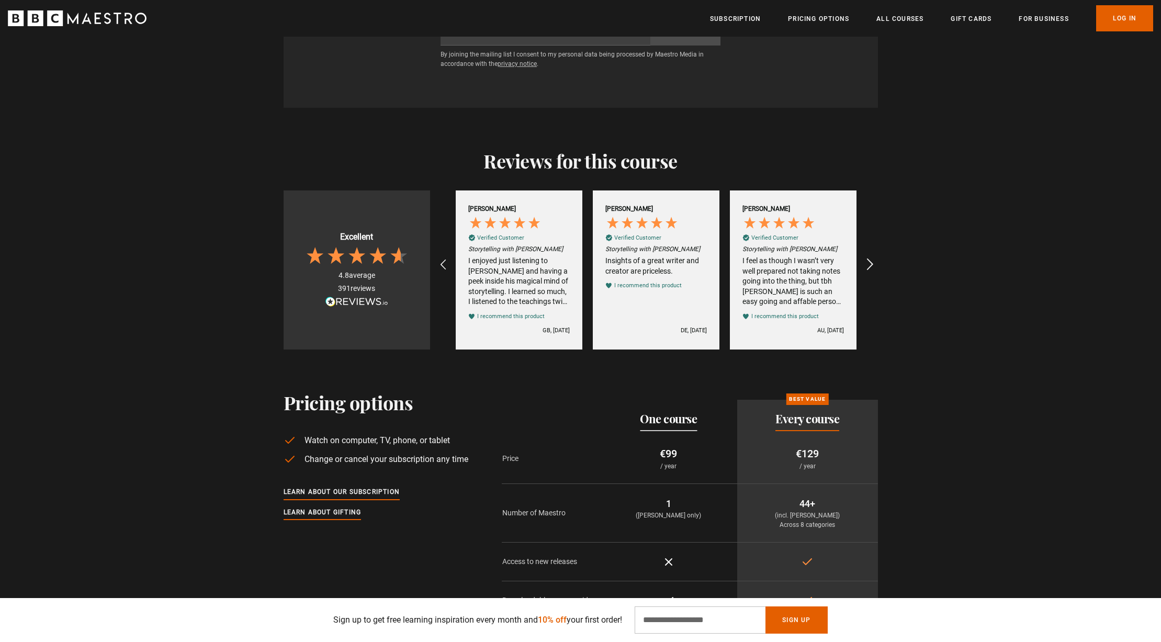
click at [867, 257] on icon "REVIEWS.io Carousel Scroll Right" at bounding box center [869, 264] width 15 height 15
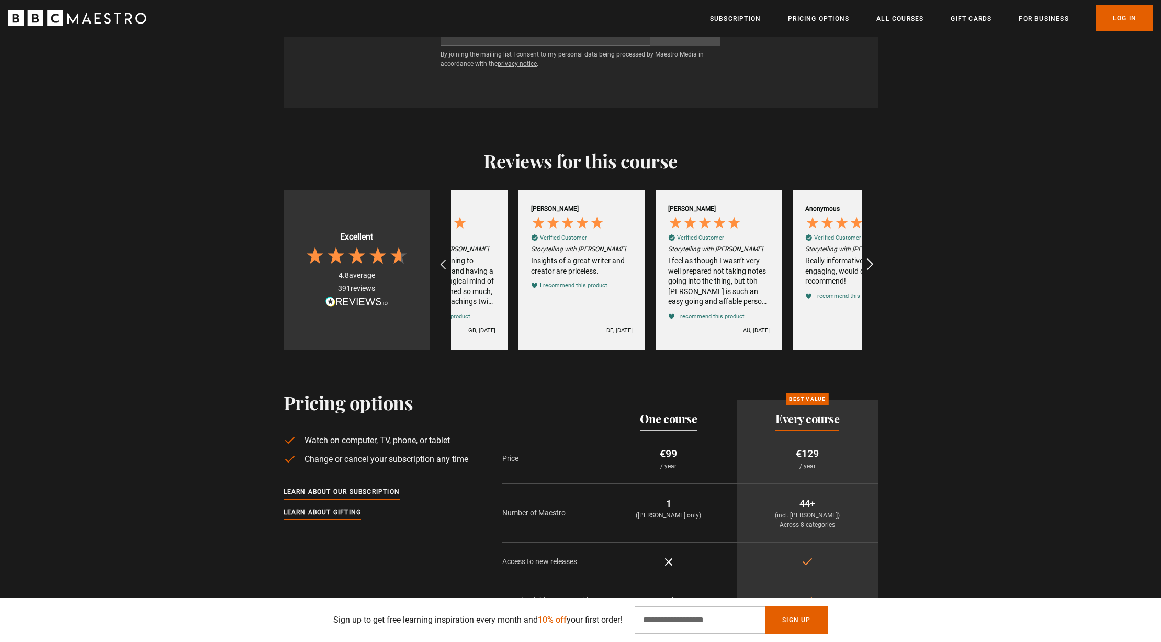
scroll to position [0, 1096]
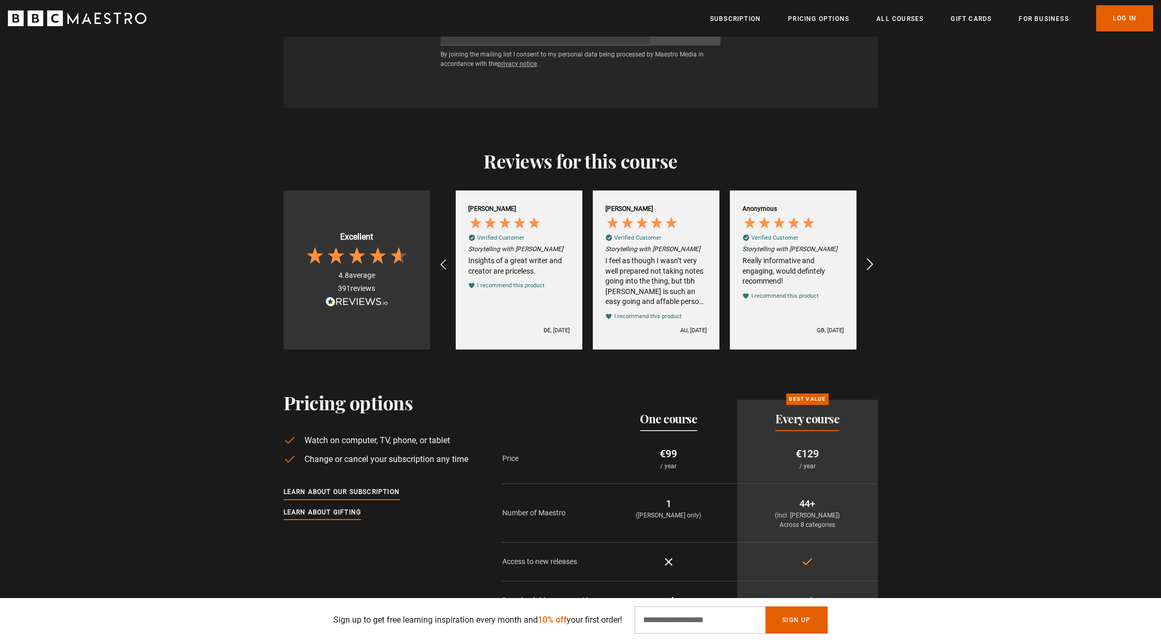
click at [867, 257] on icon "REVIEWS.io Carousel Scroll Right" at bounding box center [869, 264] width 15 height 15
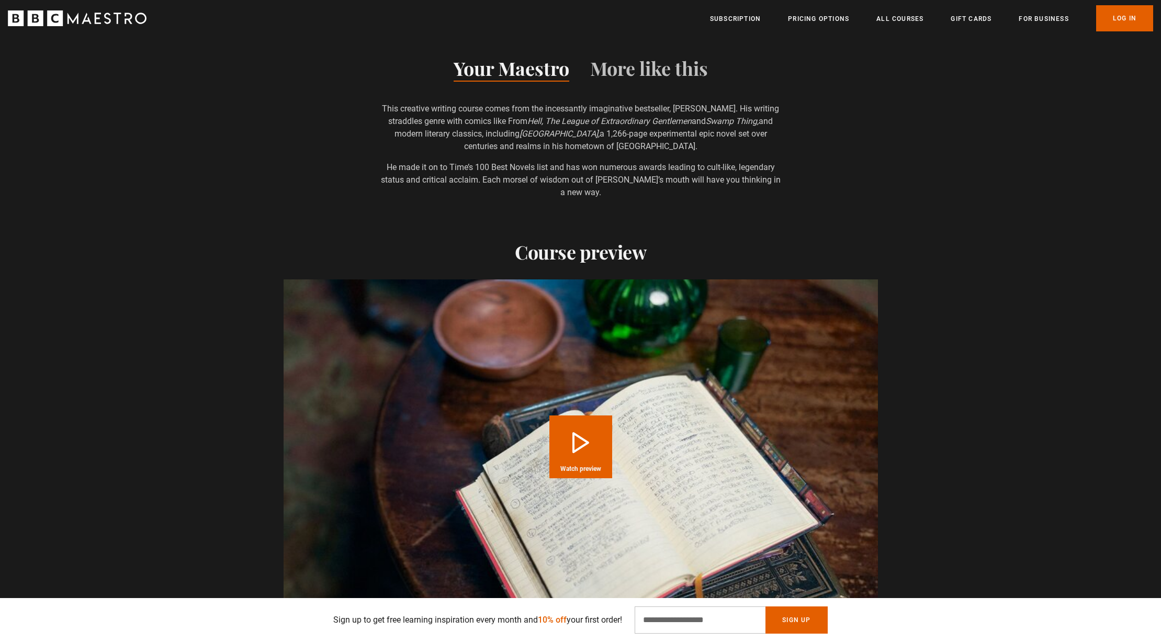
scroll to position [1123, 0]
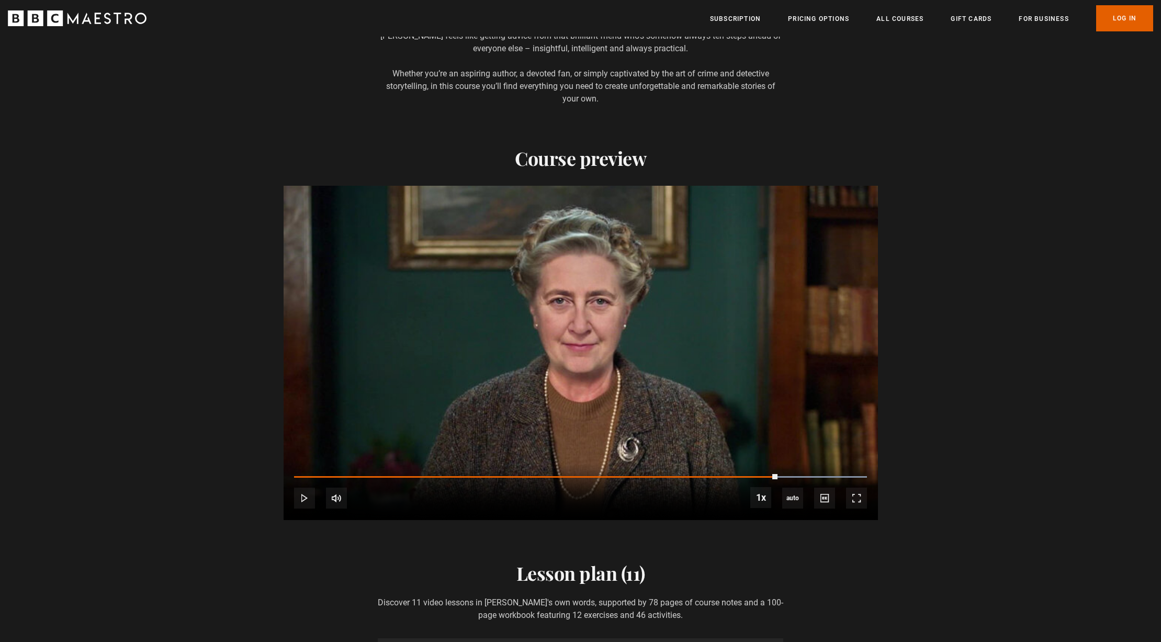
scroll to position [0, 1096]
